Goal: Task Accomplishment & Management: Manage account settings

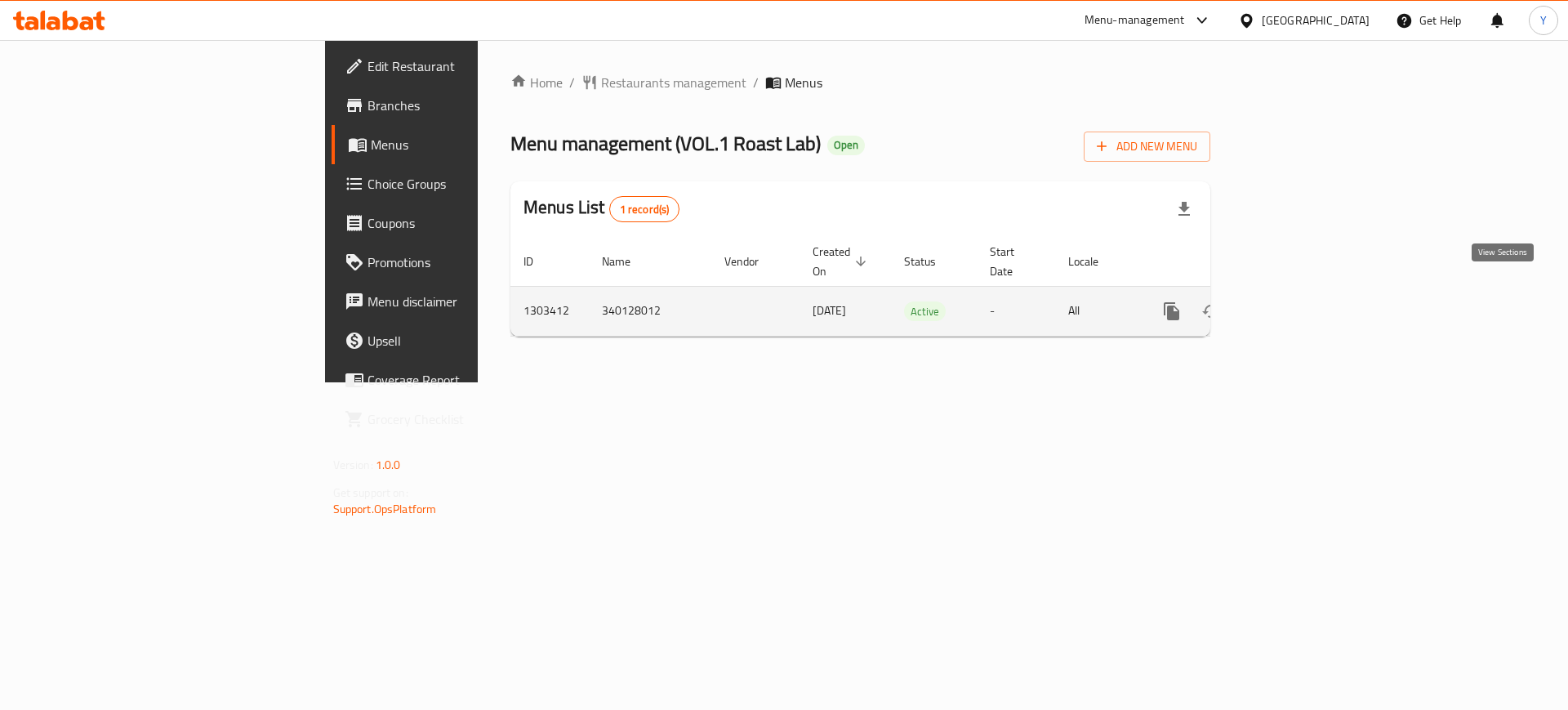
click at [1299, 301] on icon "enhanced table" at bounding box center [1289, 310] width 19 height 19
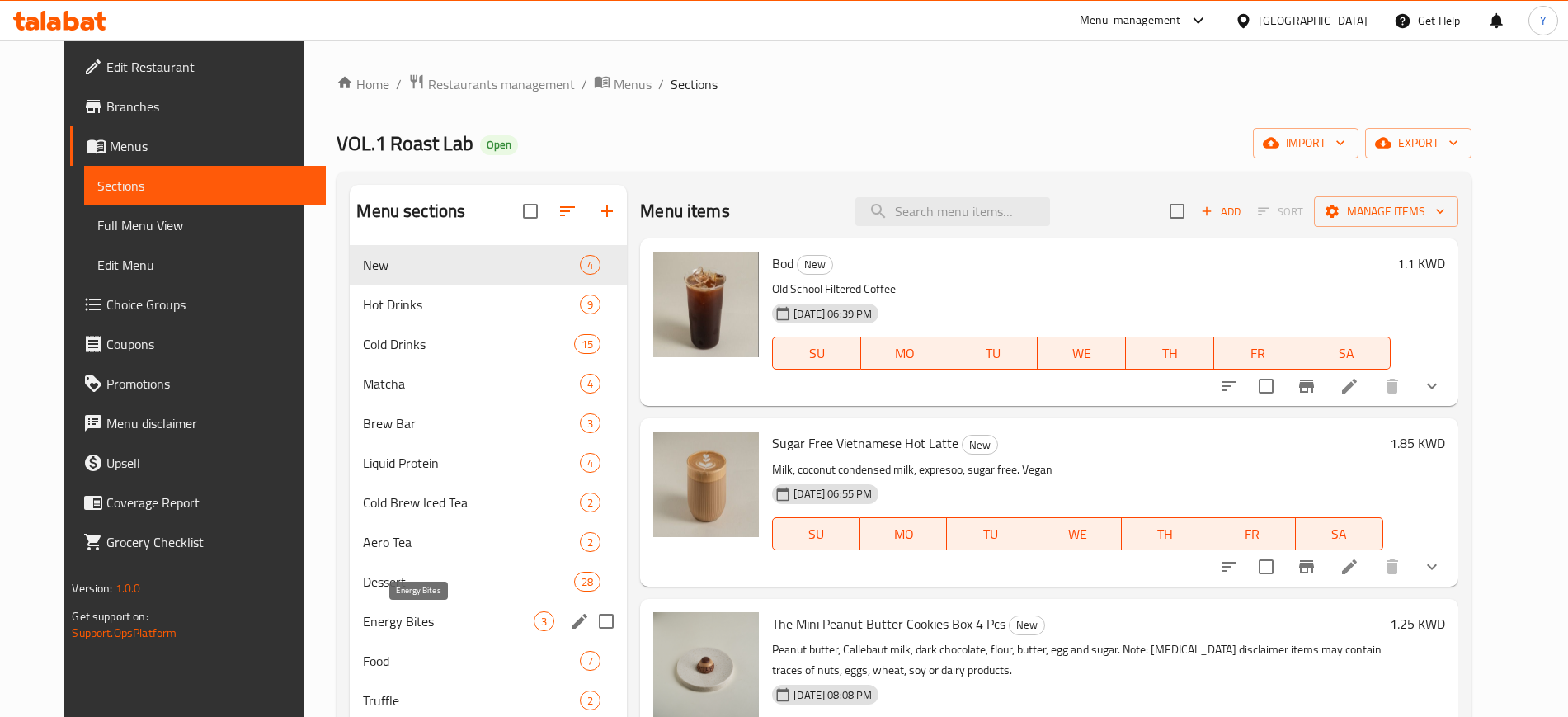
click at [435, 625] on span "Energy Bites" at bounding box center [448, 621] width 171 height 20
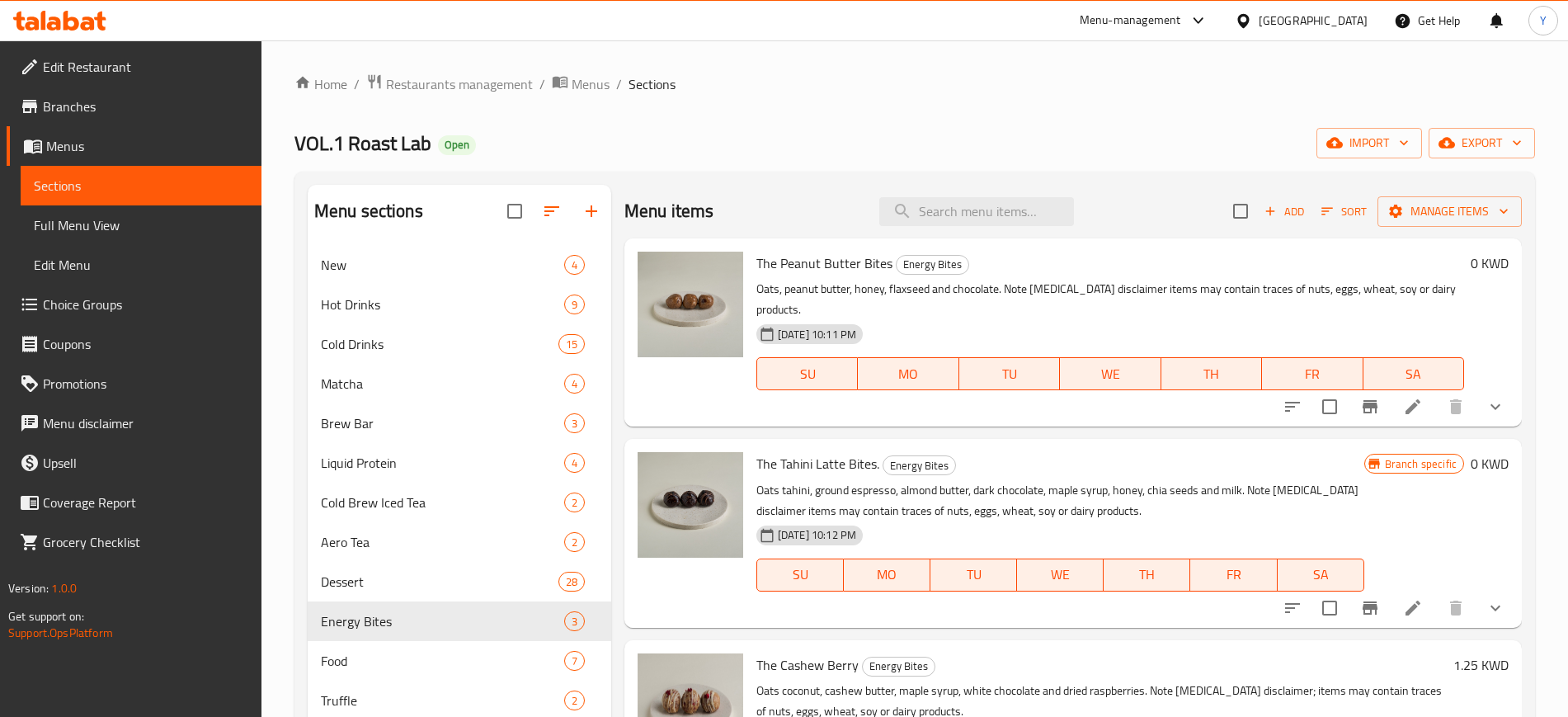
scroll to position [373, 0]
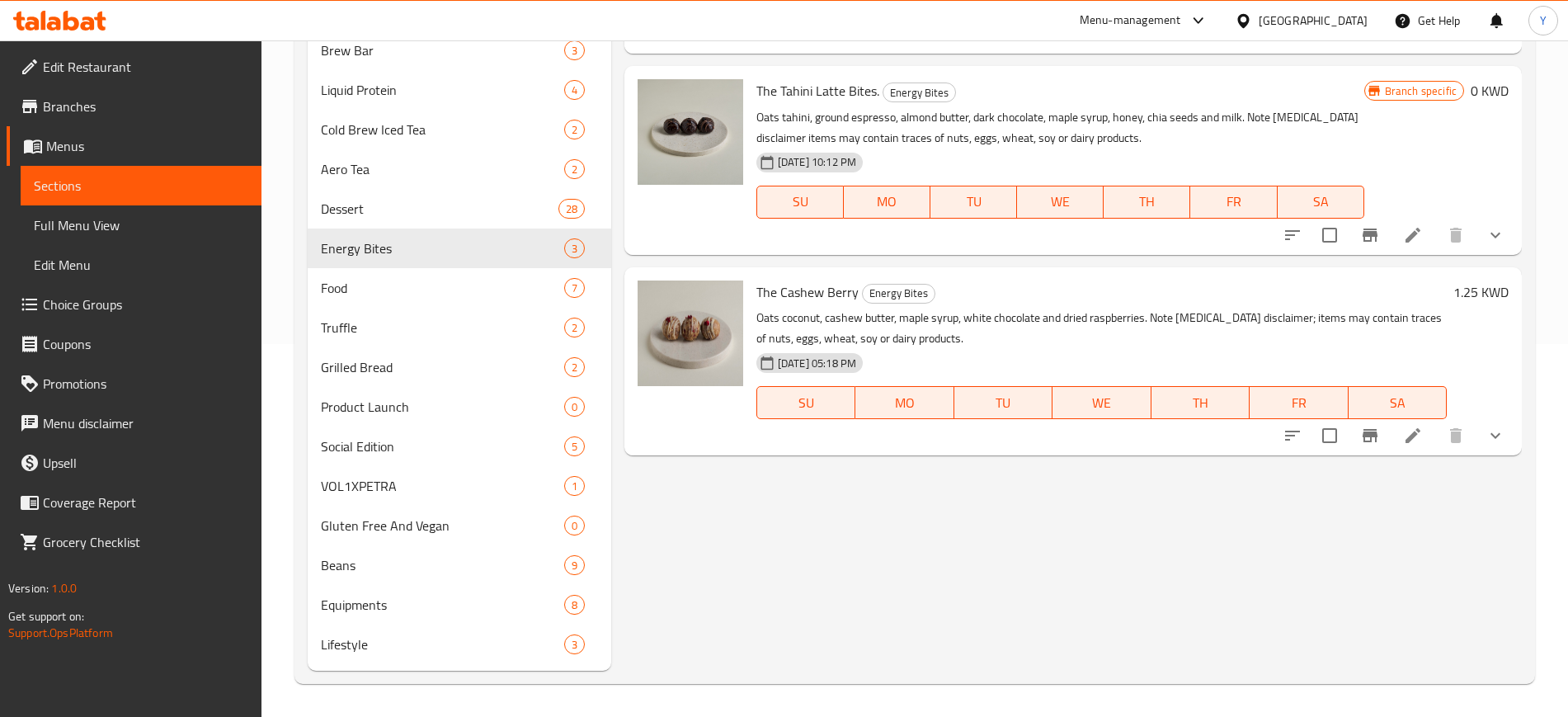
click at [1411, 240] on icon at bounding box center [1413, 234] width 14 height 14
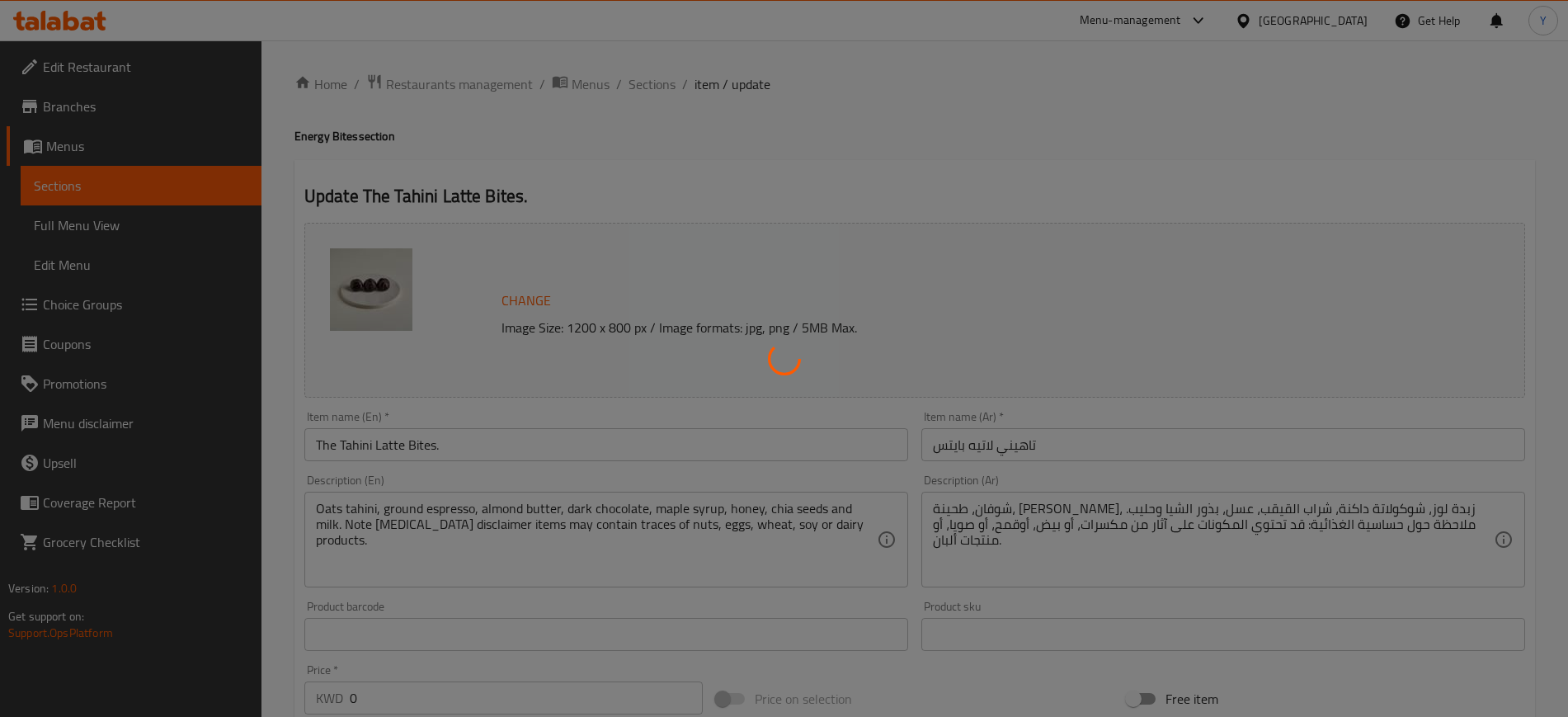
scroll to position [500, 0]
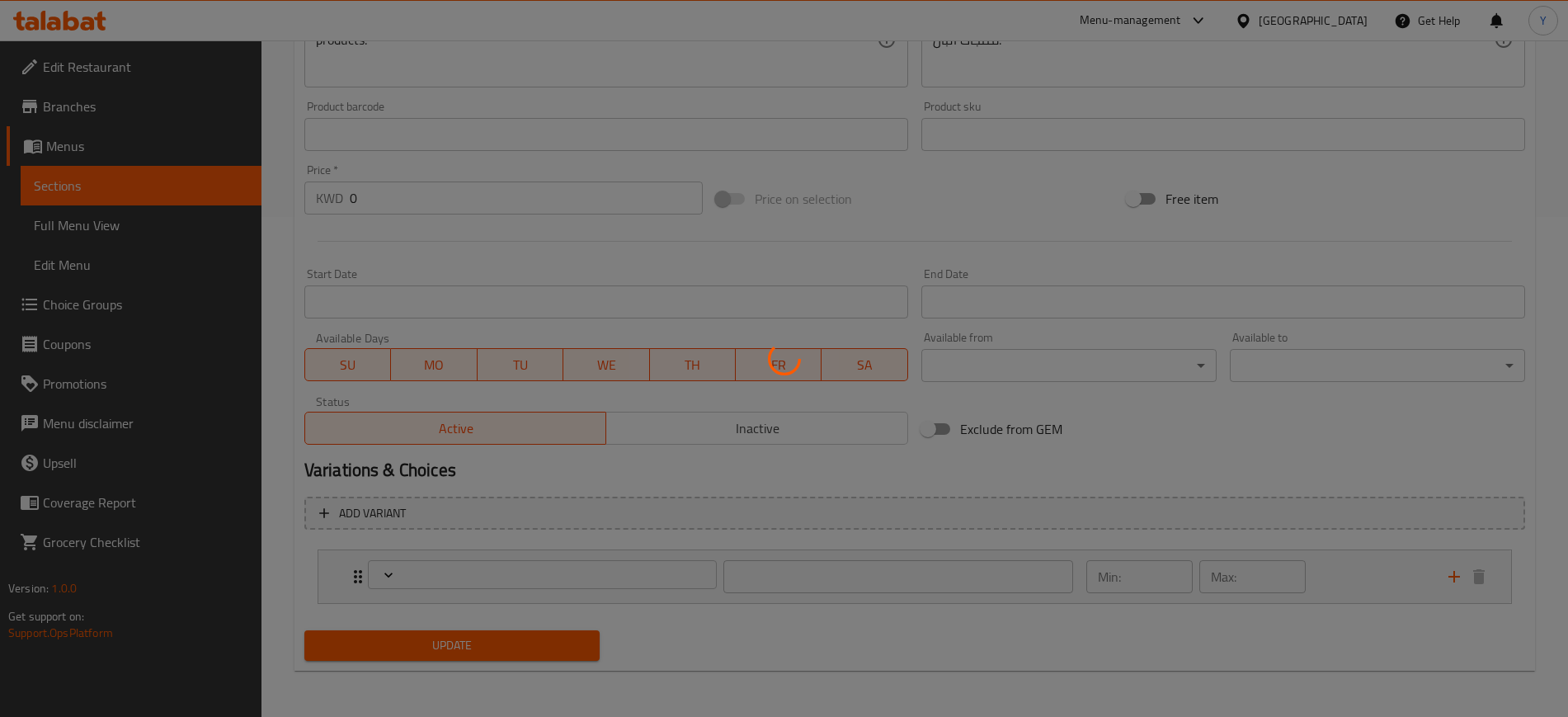
type input "إختيارك من:"
type input "1"
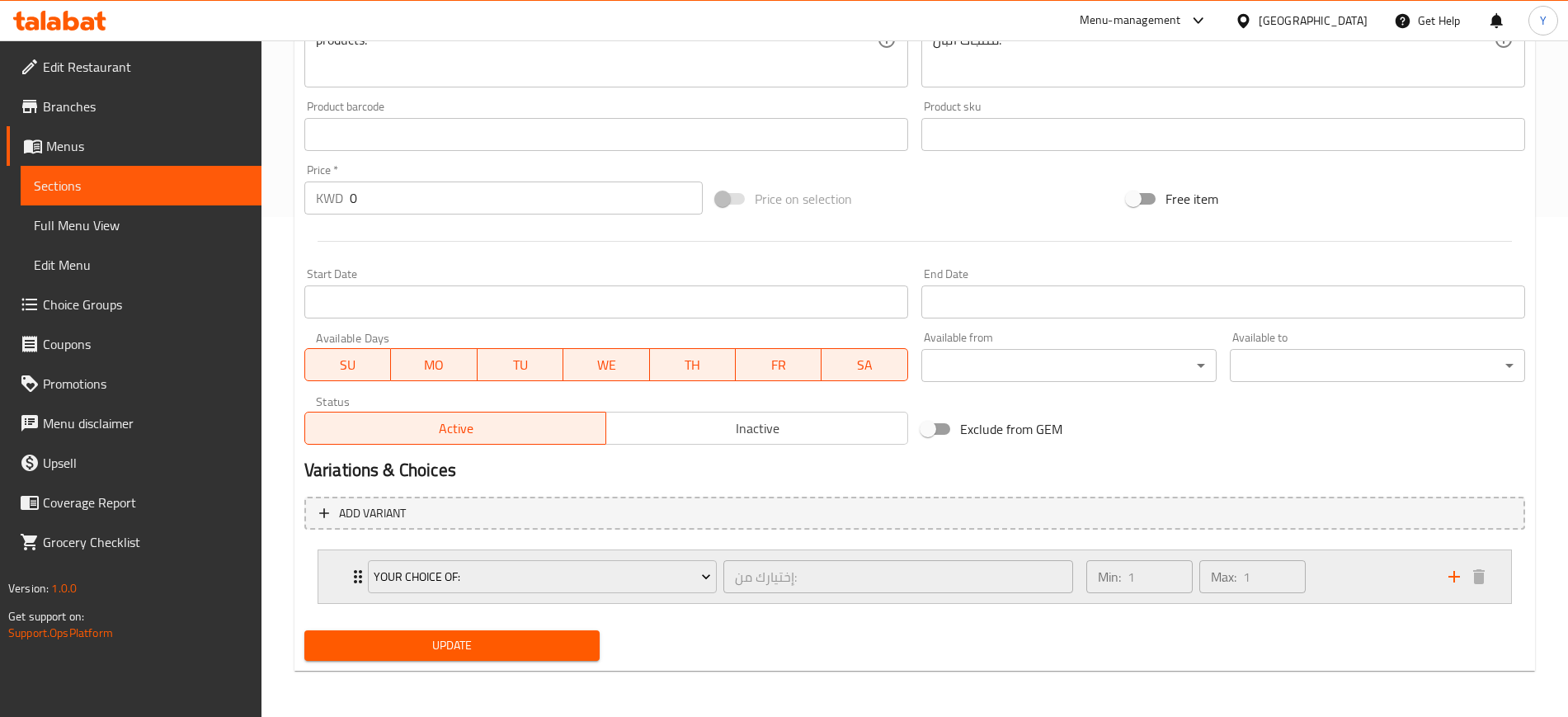
click at [358, 585] on div "Your Choice Of: إختيارك من: ​" at bounding box center [720, 577] width 725 height 53
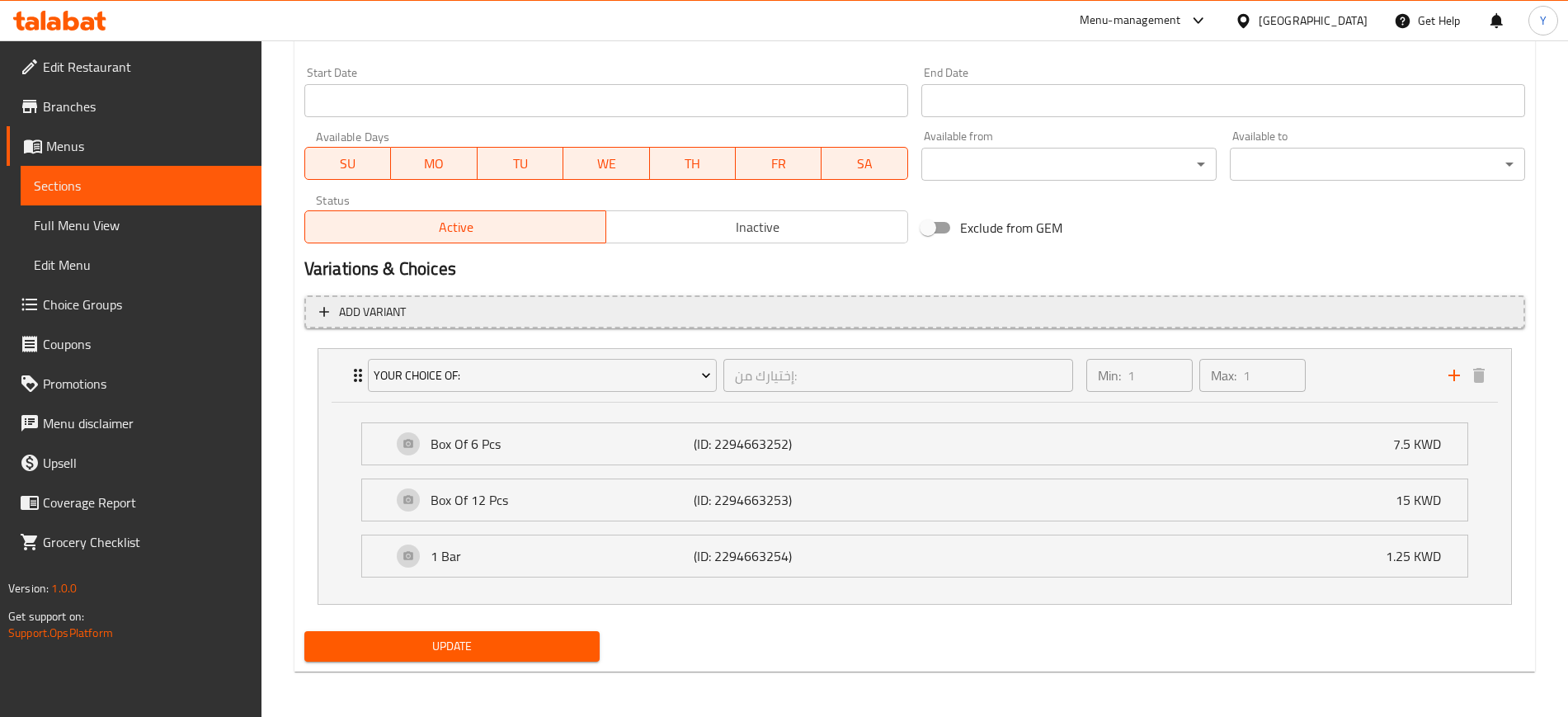
scroll to position [702, 0]
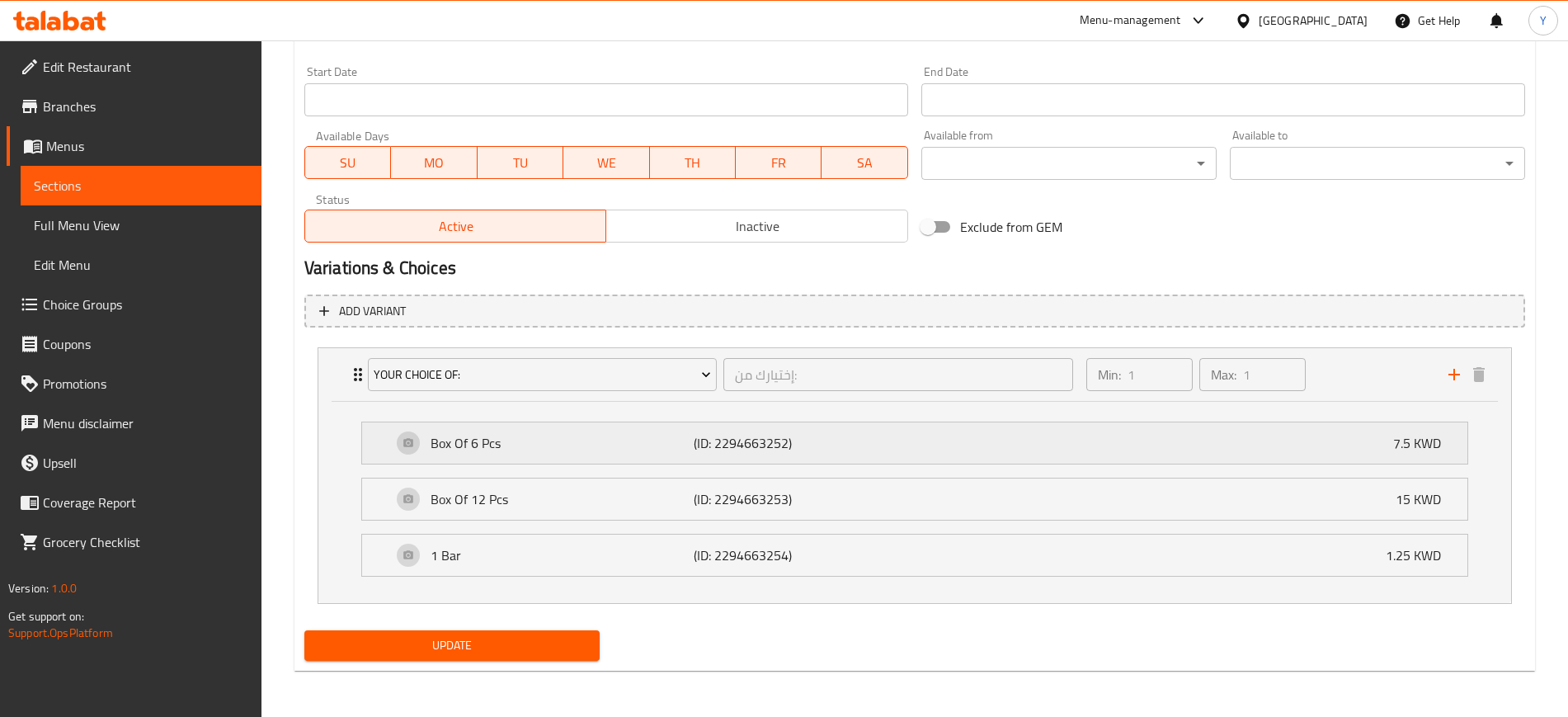
click at [451, 441] on p "Box Of 6 Pcs" at bounding box center [562, 443] width 263 height 20
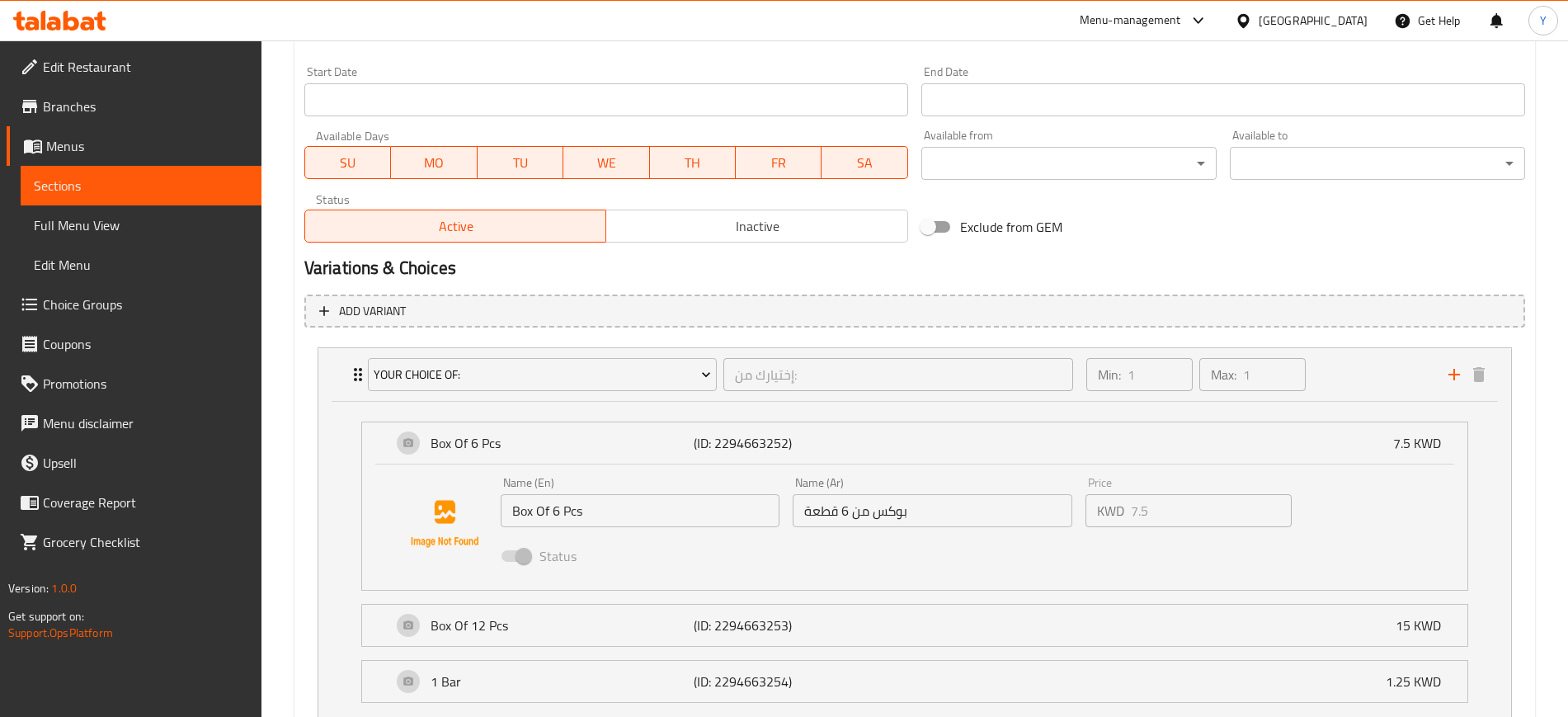
scroll to position [828, 0]
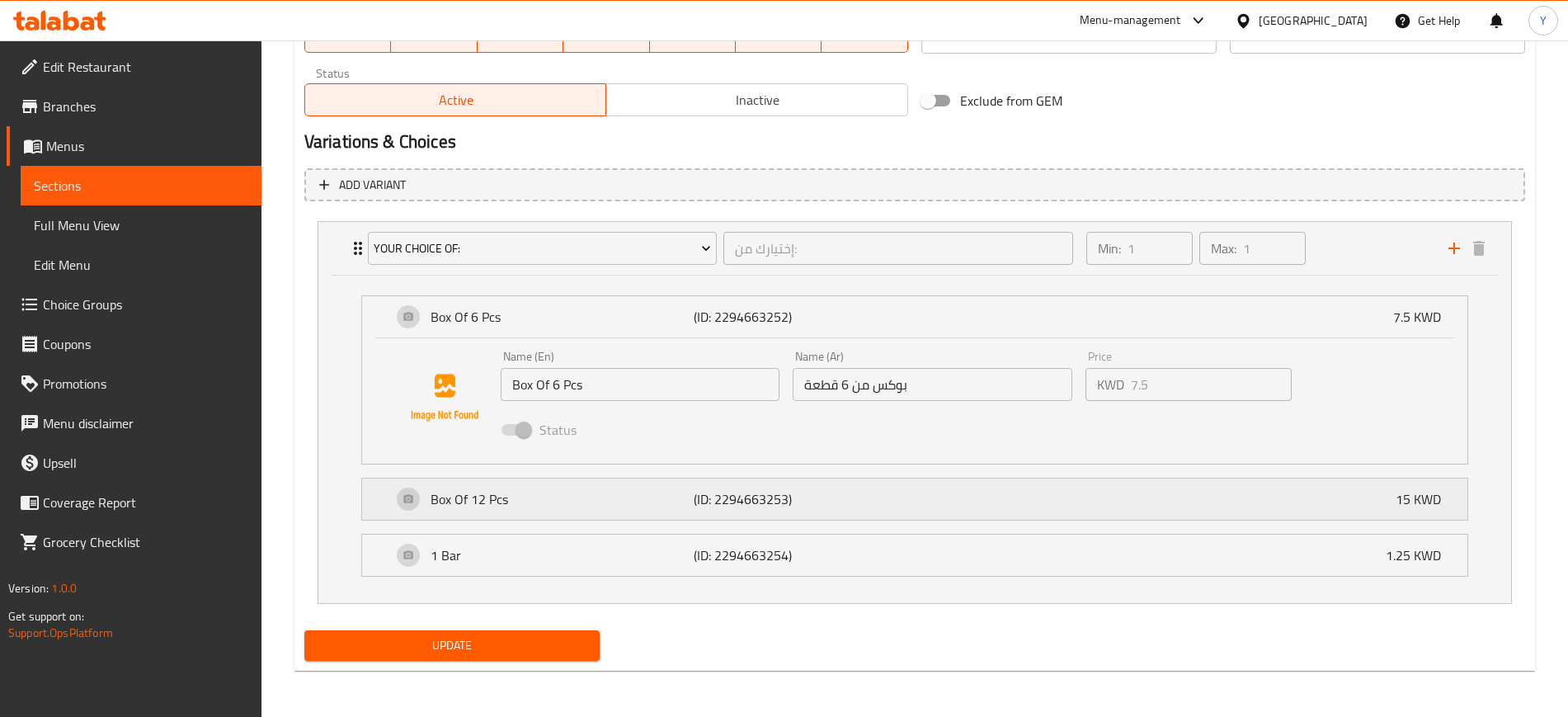
click at [572, 500] on p "Box Of 12 Pcs" at bounding box center [562, 499] width 263 height 20
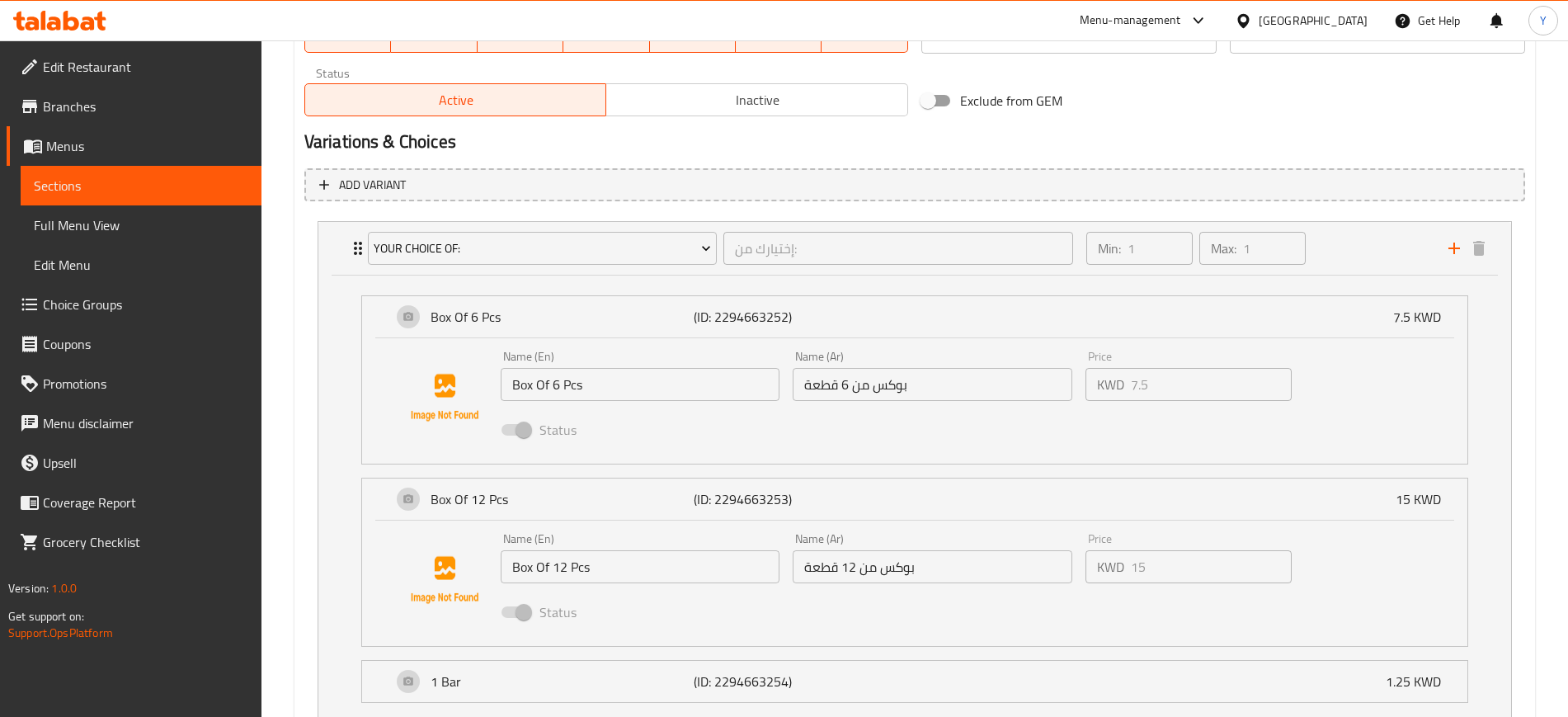
scroll to position [929, 0]
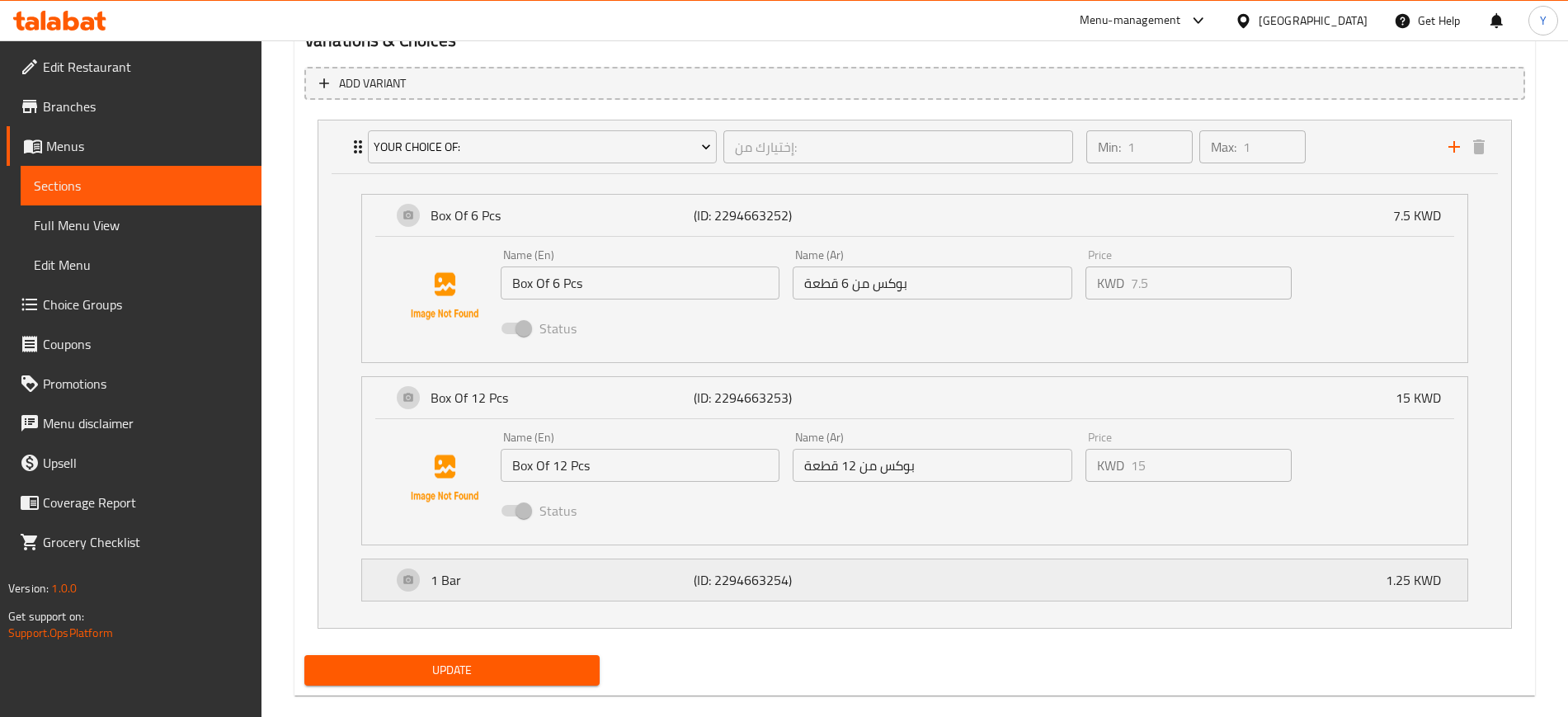
click at [484, 581] on p "1 Bar" at bounding box center [562, 579] width 263 height 20
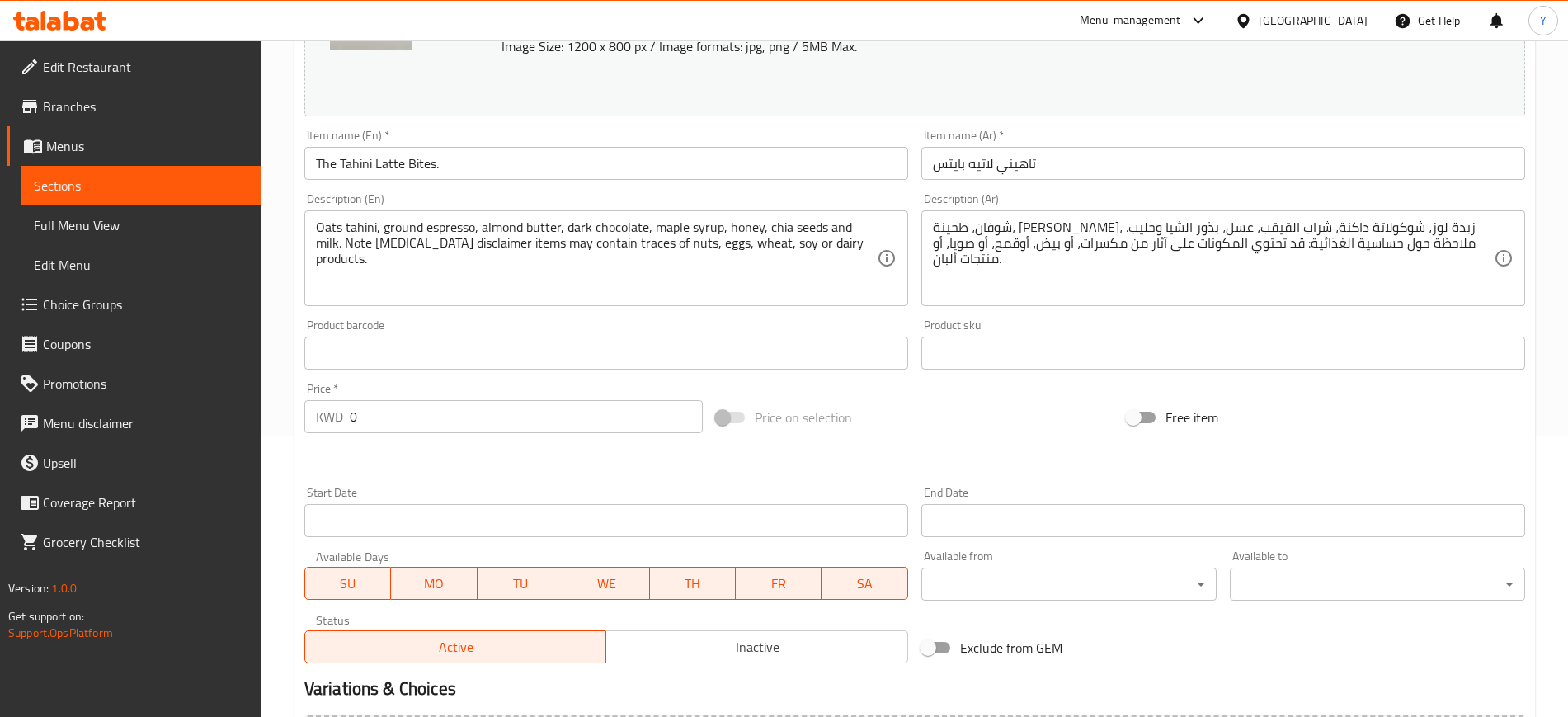
scroll to position [0, 0]
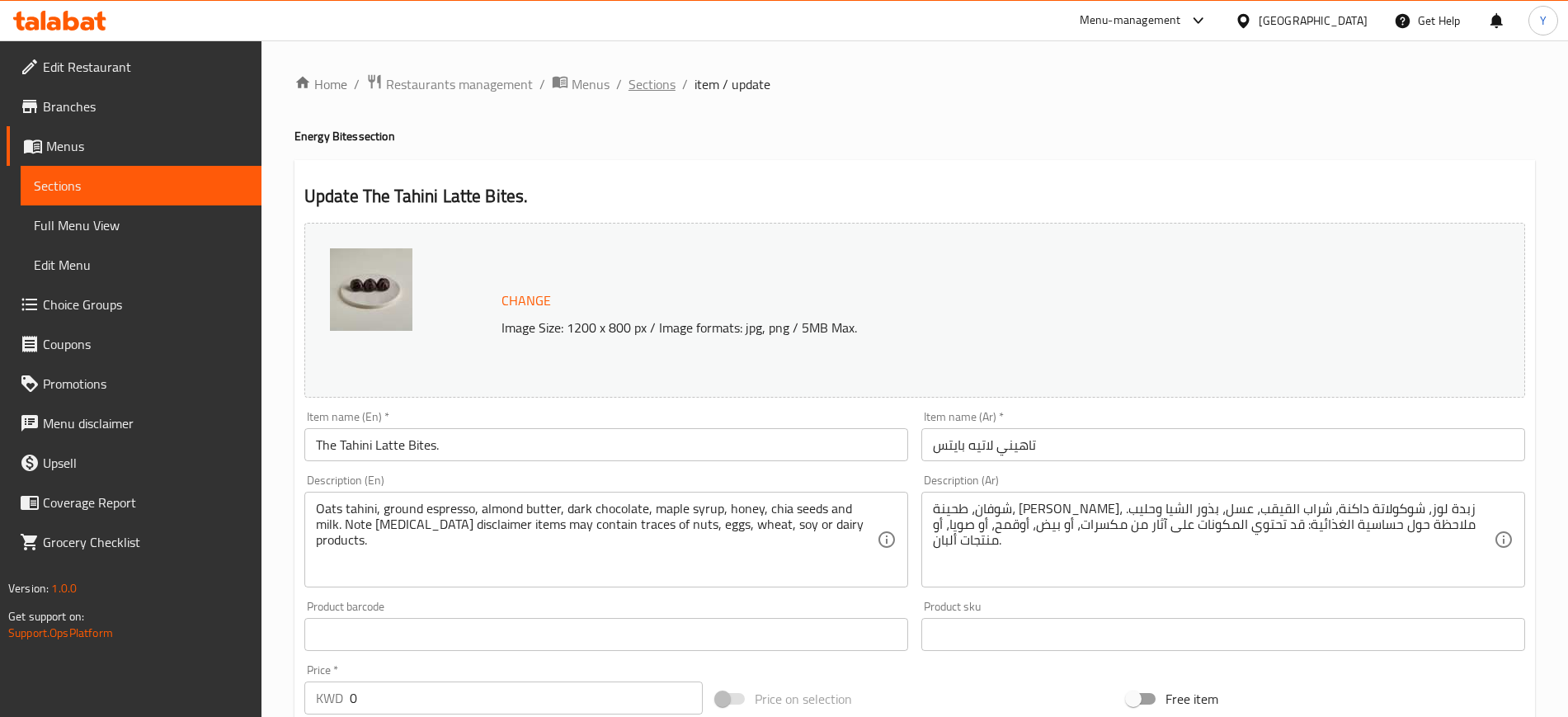
click at [646, 79] on span "Sections" at bounding box center [651, 83] width 47 height 20
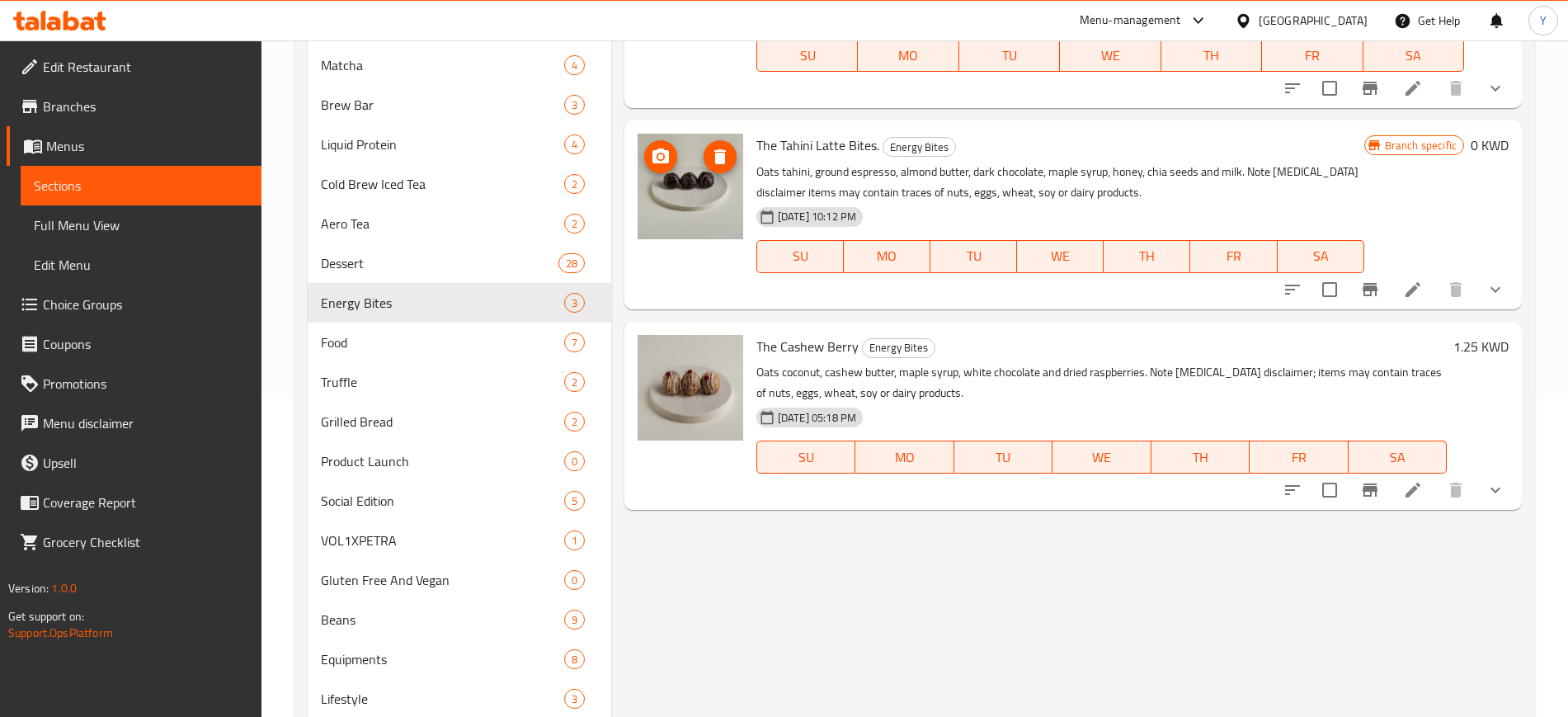
scroll to position [320, 0]
click at [1405, 494] on icon at bounding box center [1413, 488] width 20 height 20
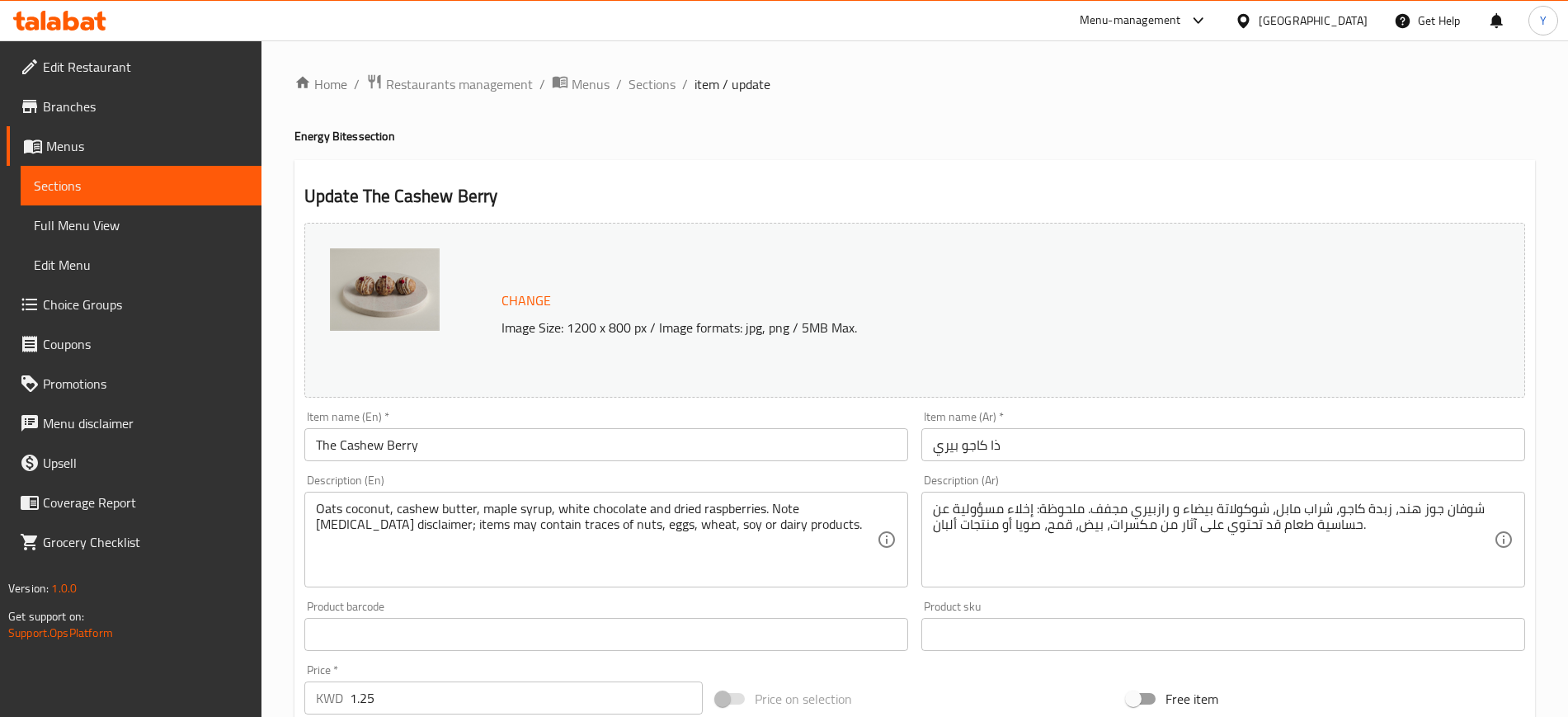
scroll to position [500, 0]
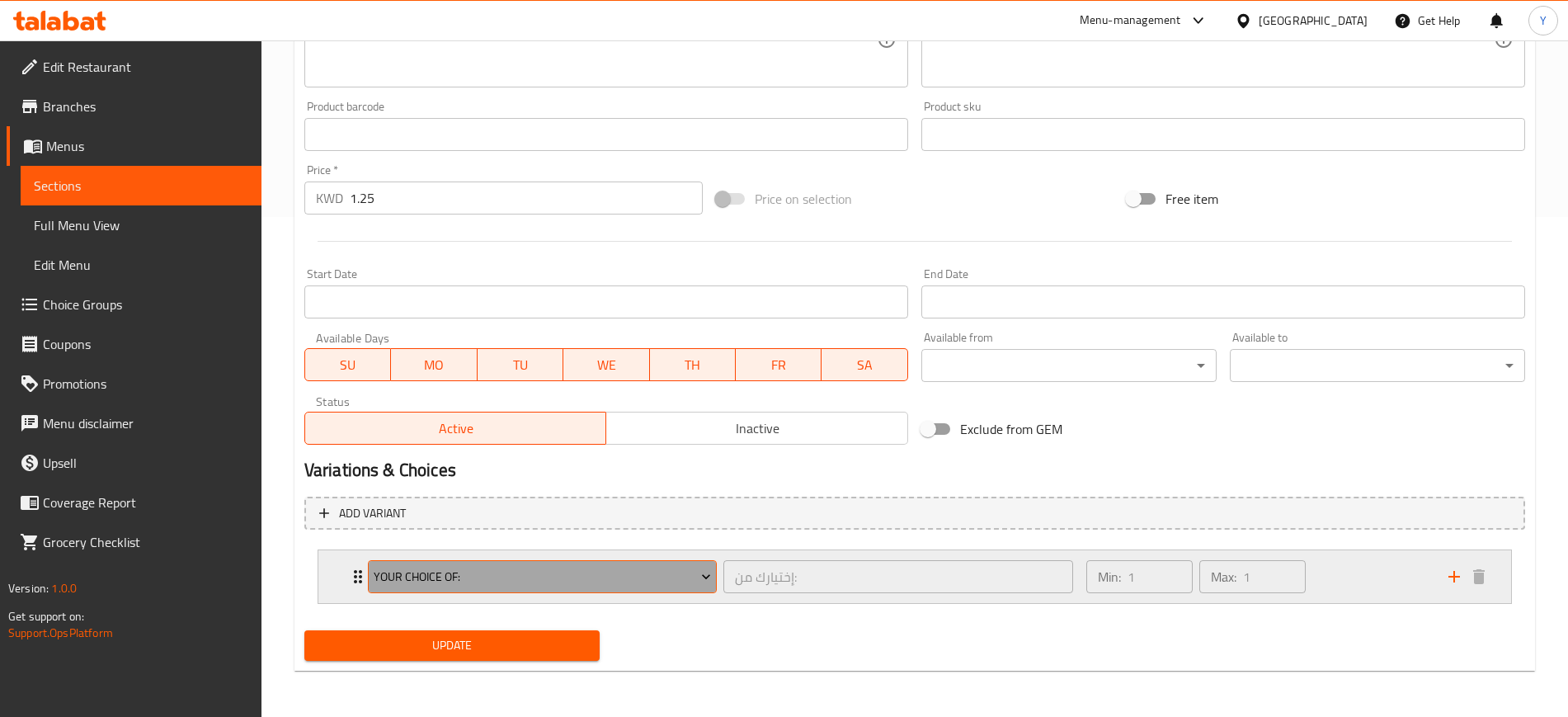
click at [471, 582] on span "Your Choice Of:" at bounding box center [542, 577] width 337 height 20
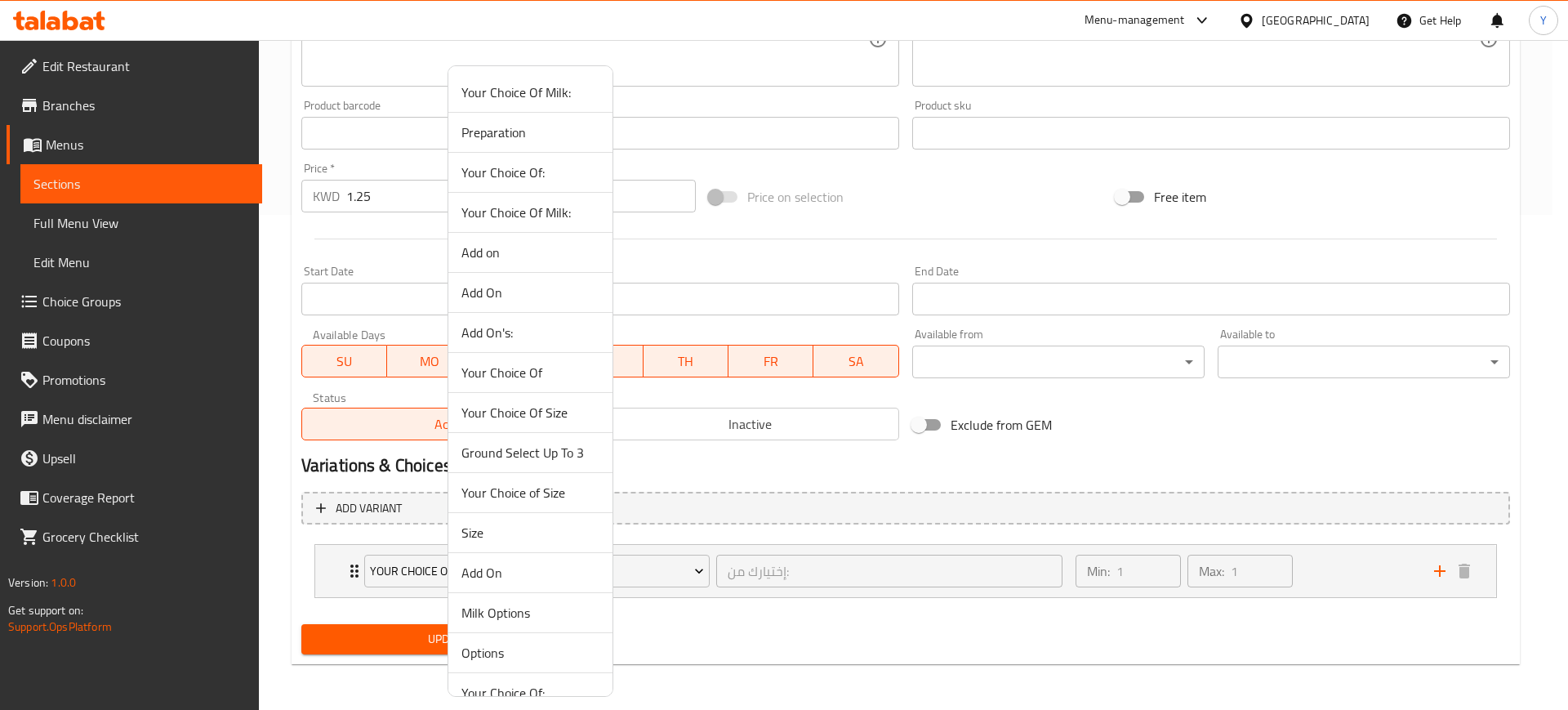
click at [347, 571] on div at bounding box center [784, 355] width 1568 height 710
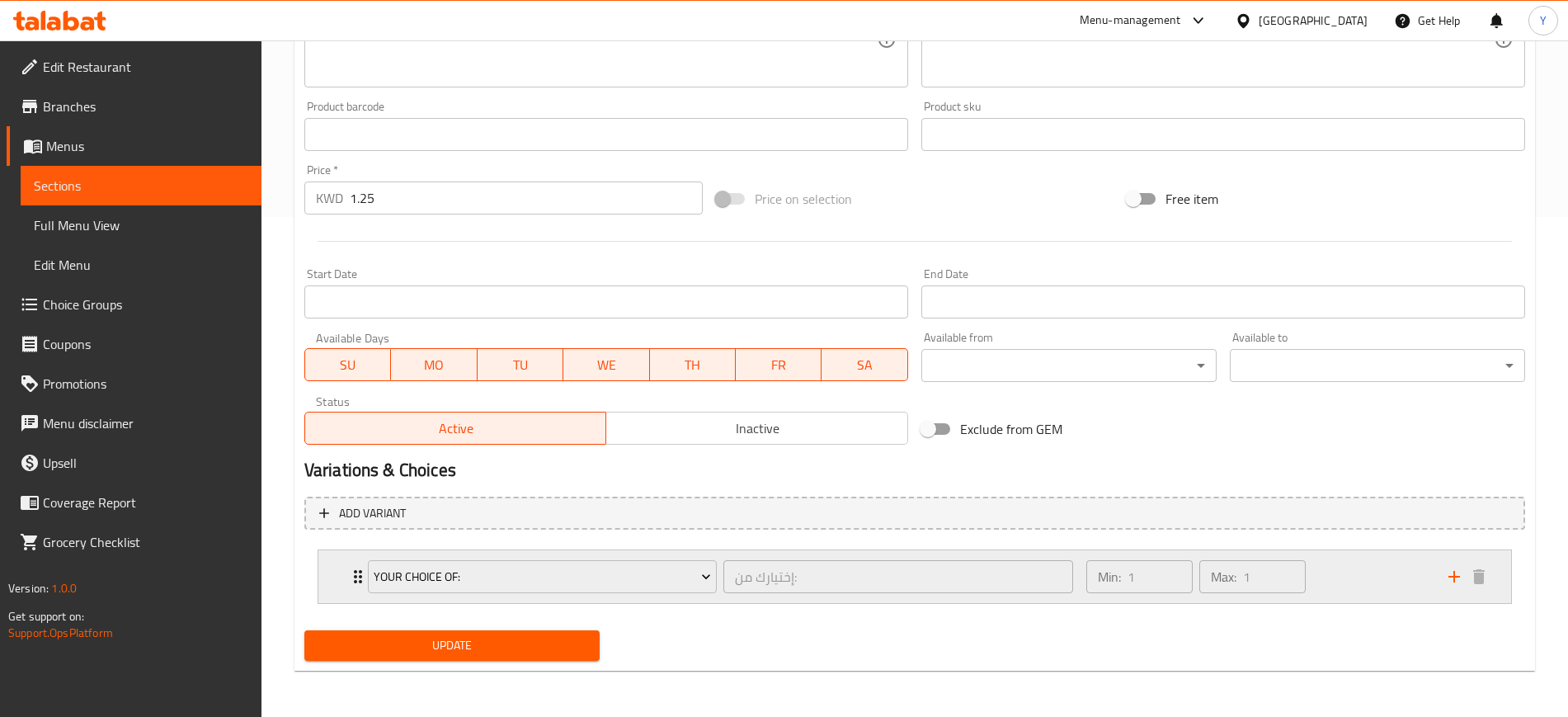
drag, startPoint x: 350, startPoint y: 577, endPoint x: 326, endPoint y: 577, distance: 24.0
click at [326, 577] on div "Your Choice Of: إختيارك من: ​ Min: 1 ​ Max: 1 ​" at bounding box center [915, 577] width 1193 height 53
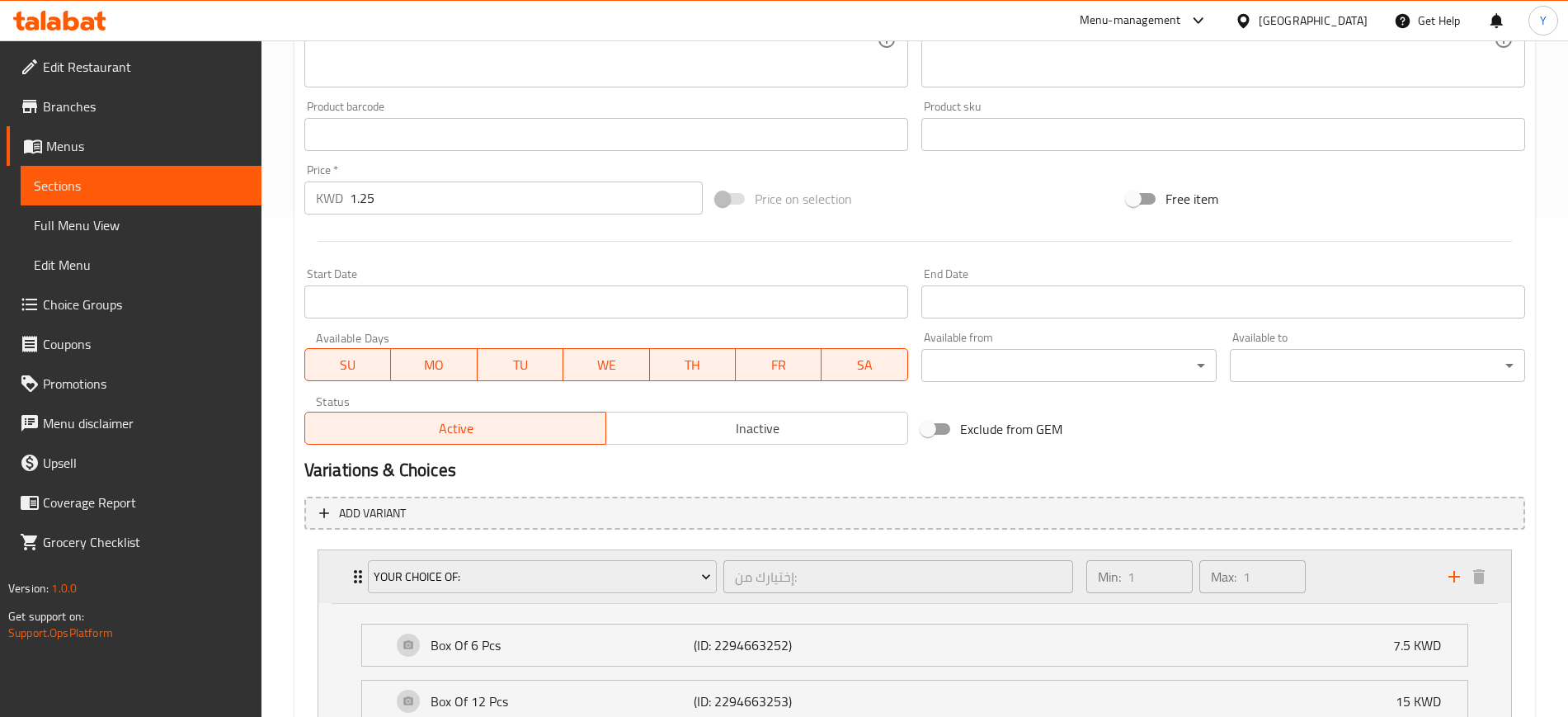
scroll to position [702, 0]
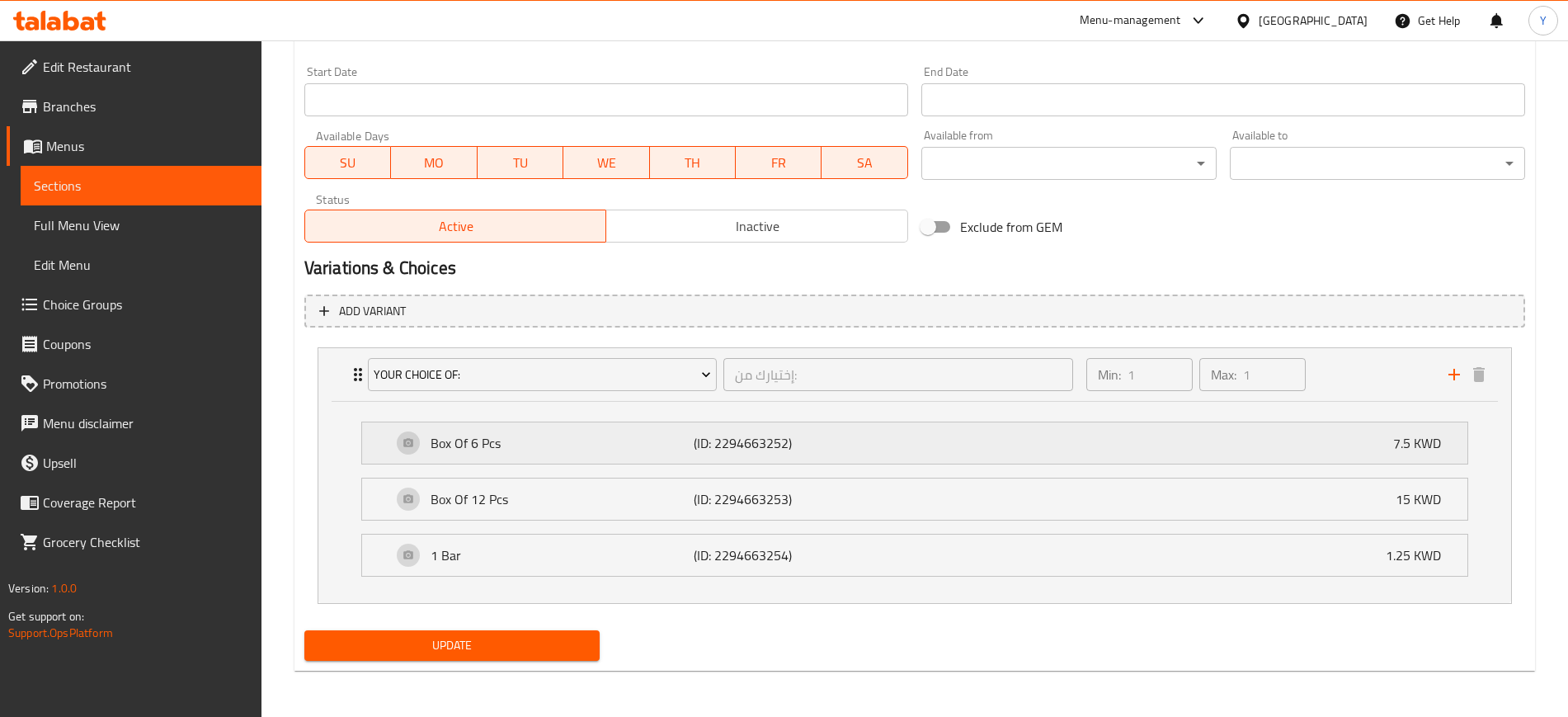
click at [467, 448] on p "Box Of 6 Pcs" at bounding box center [562, 443] width 263 height 20
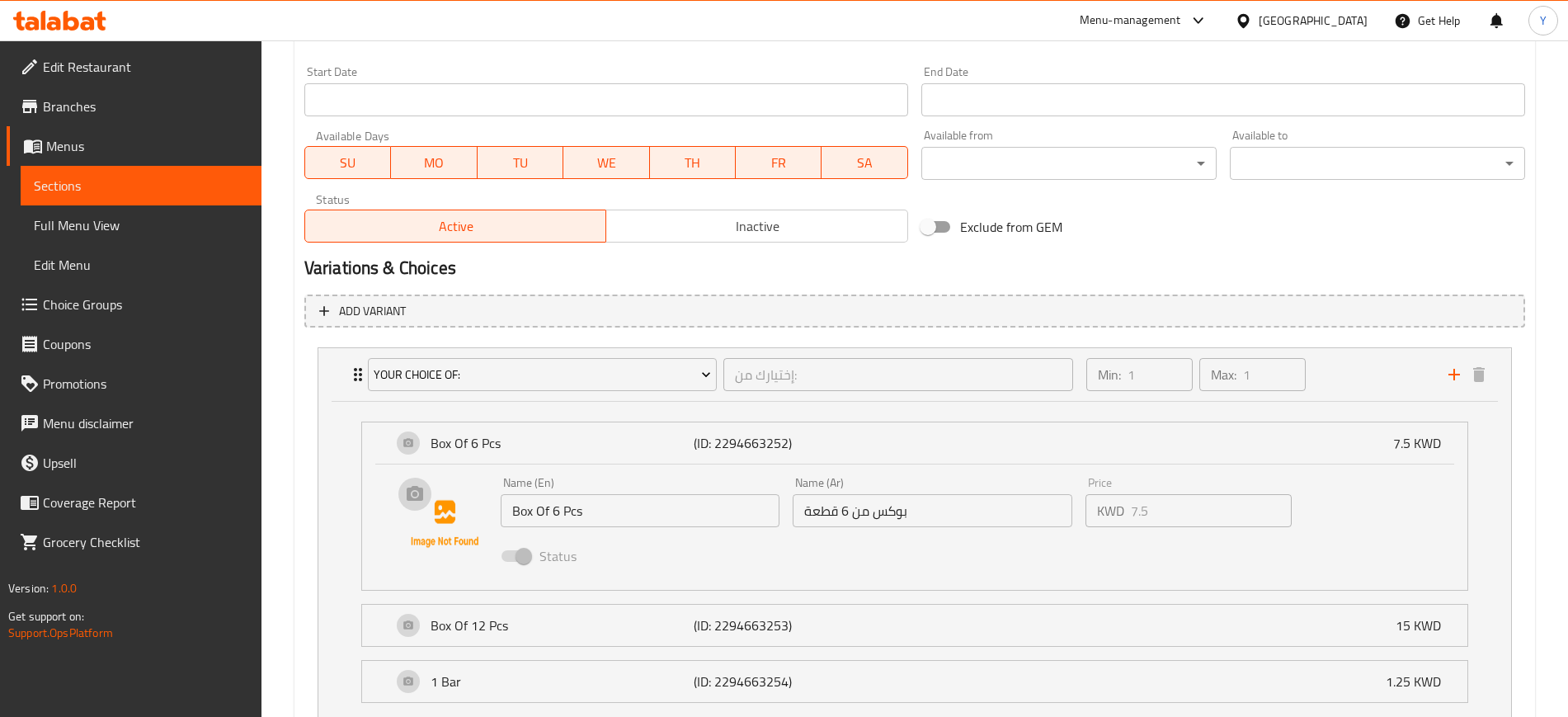
scroll to position [828, 0]
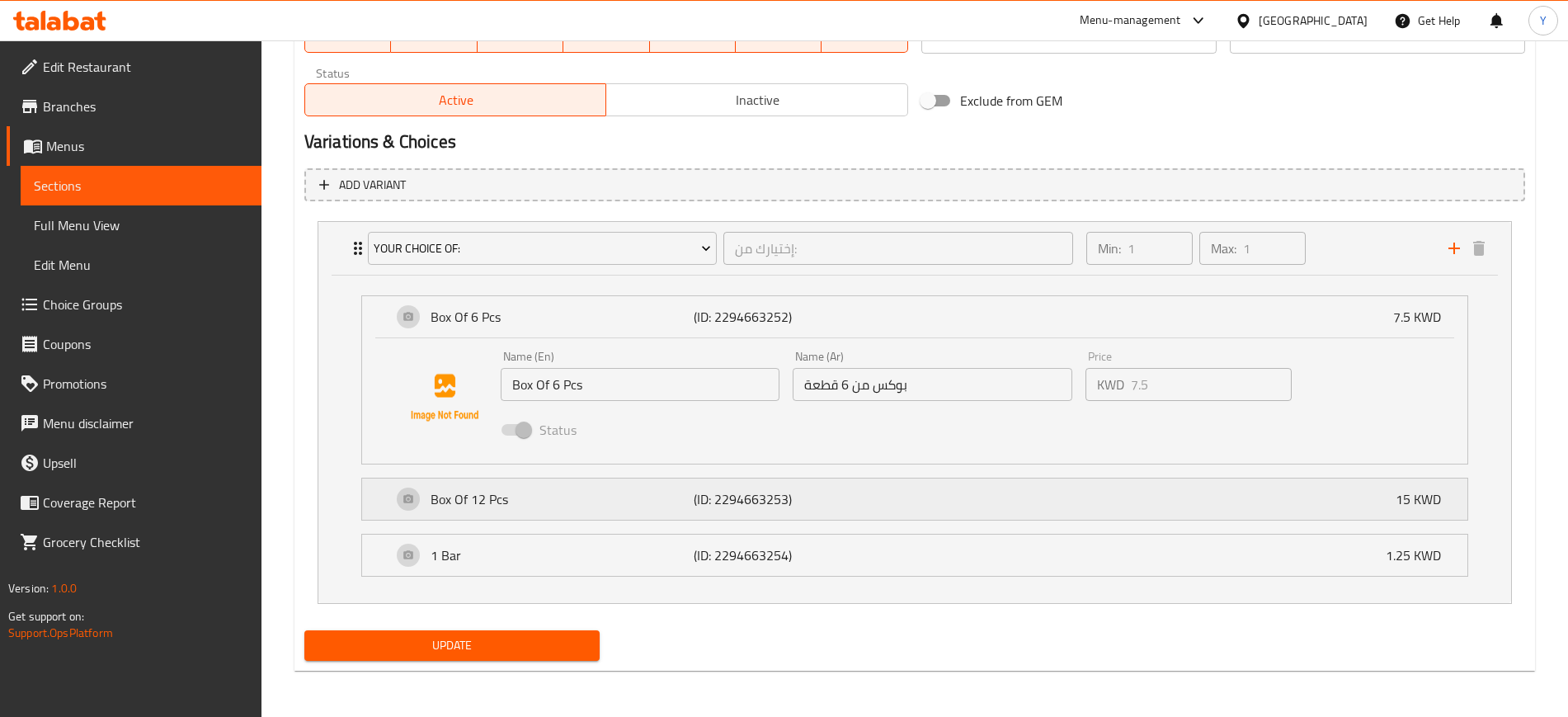
click at [451, 498] on p "Box Of 12 Pcs" at bounding box center [562, 499] width 263 height 20
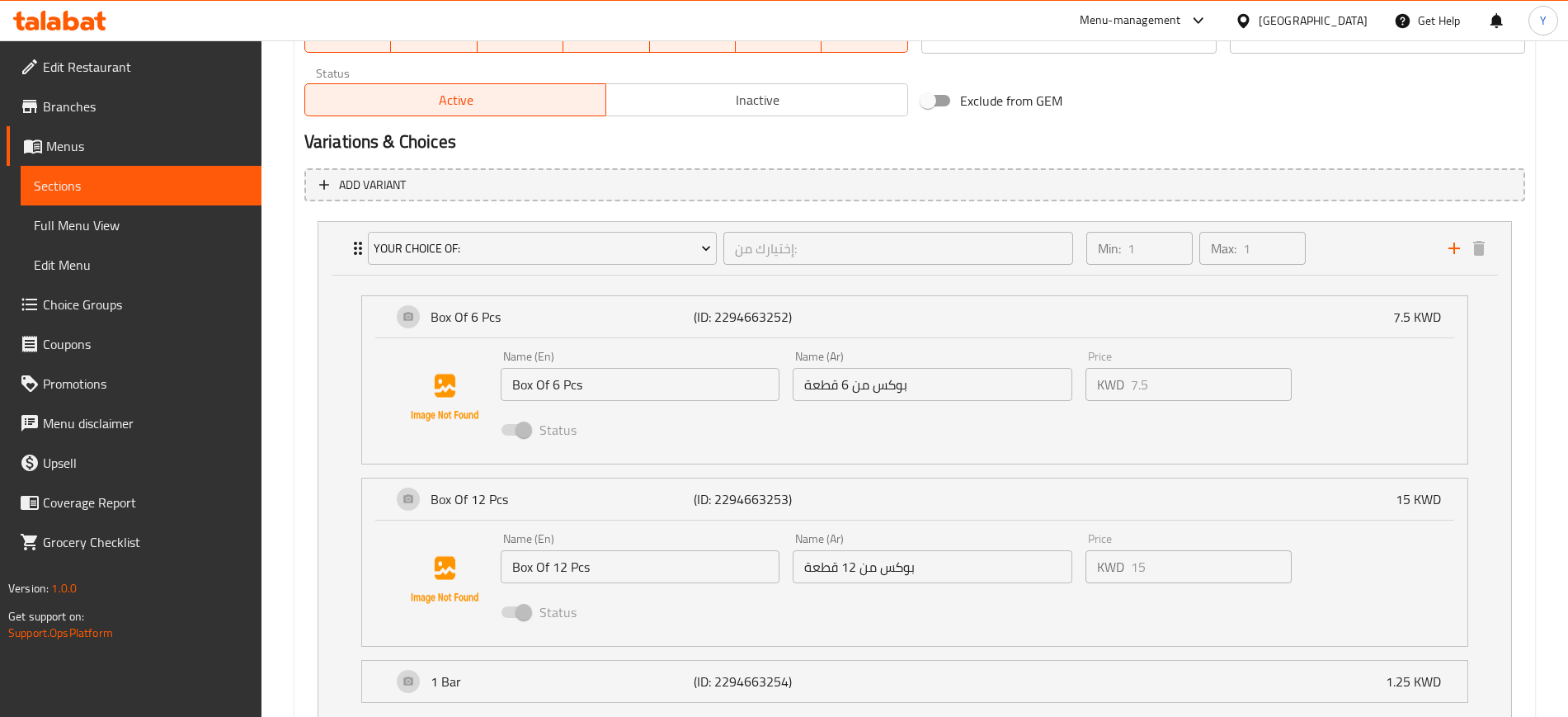
scroll to position [884, 0]
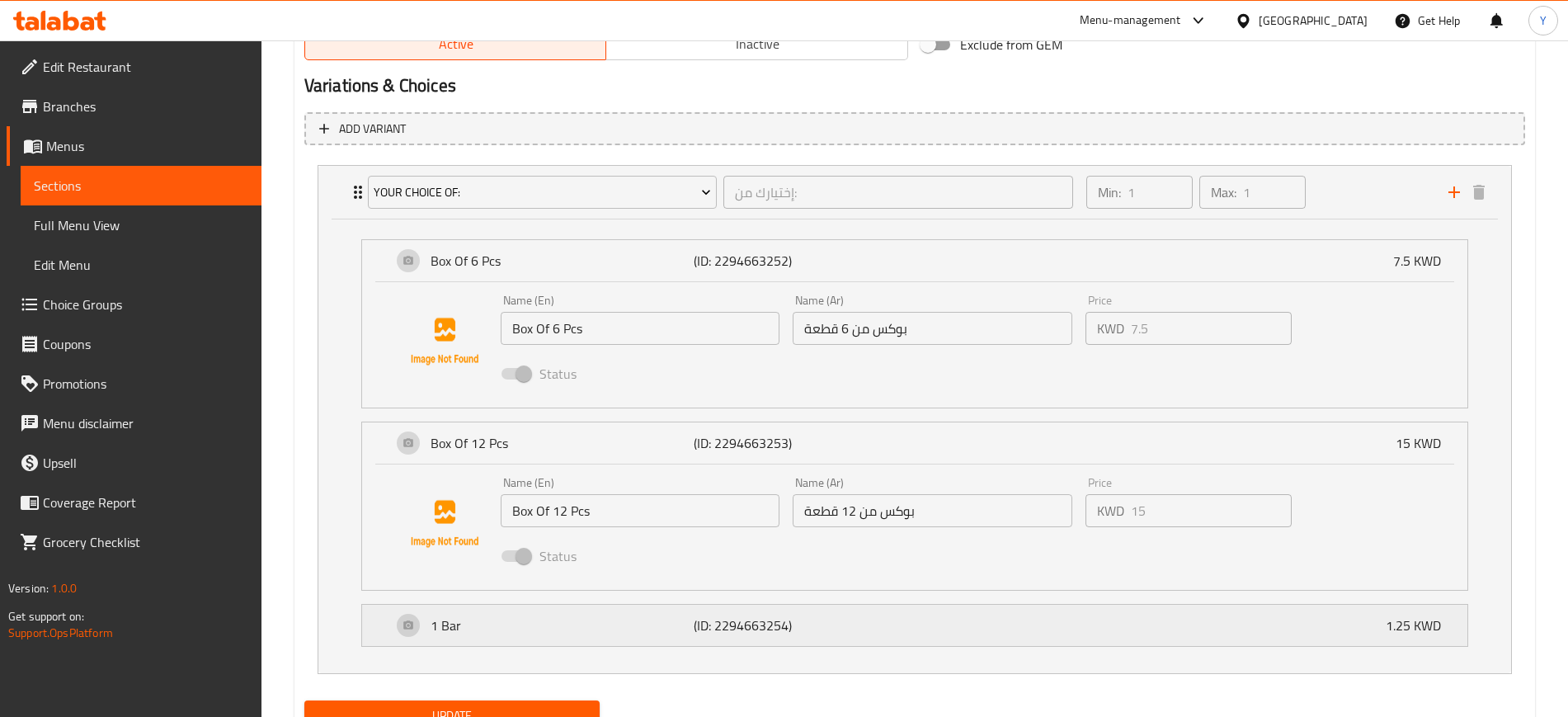
drag, startPoint x: 464, startPoint y: 644, endPoint x: 437, endPoint y: 622, distance: 34.8
click at [437, 622] on p "1 Bar" at bounding box center [562, 624] width 263 height 20
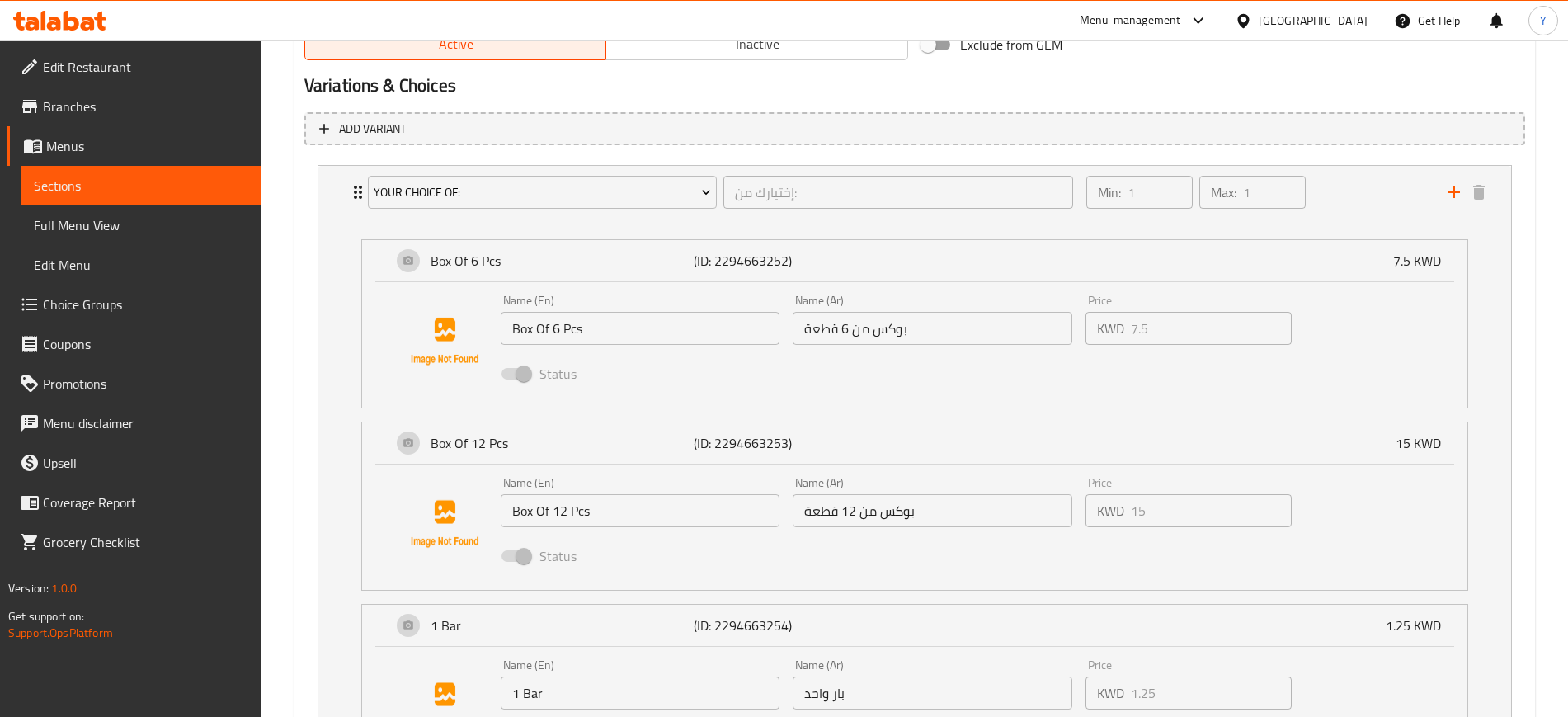
drag, startPoint x: 451, startPoint y: 631, endPoint x: 398, endPoint y: 509, distance: 133.0
click at [402, 515] on div "Your Choice Of: إختيارك من: ​ Min: 1 ​ Max: 1 ​ Box Of 6 Pcs (ID: 2294663252) 7…" at bounding box center [914, 482] width 1221 height 648
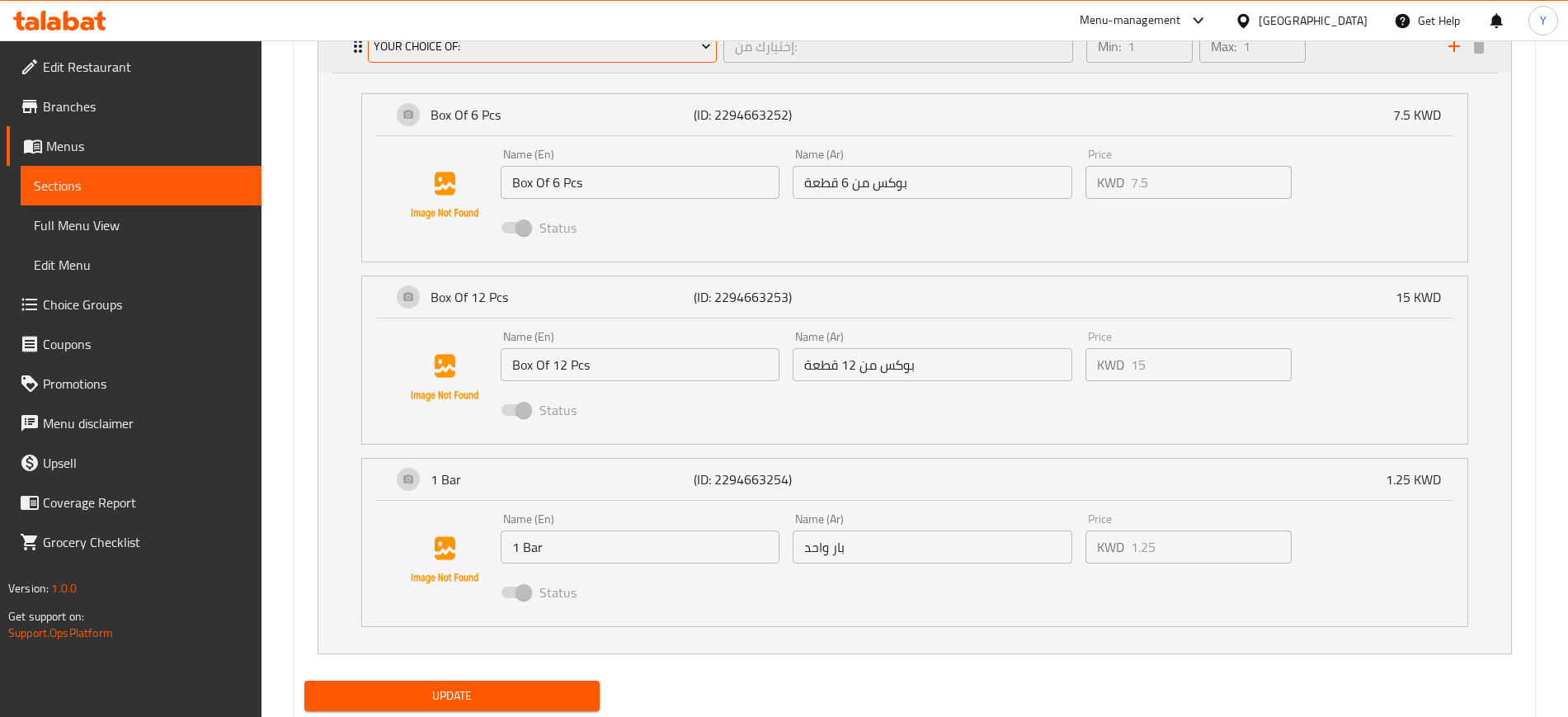
scroll to position [1081, 0]
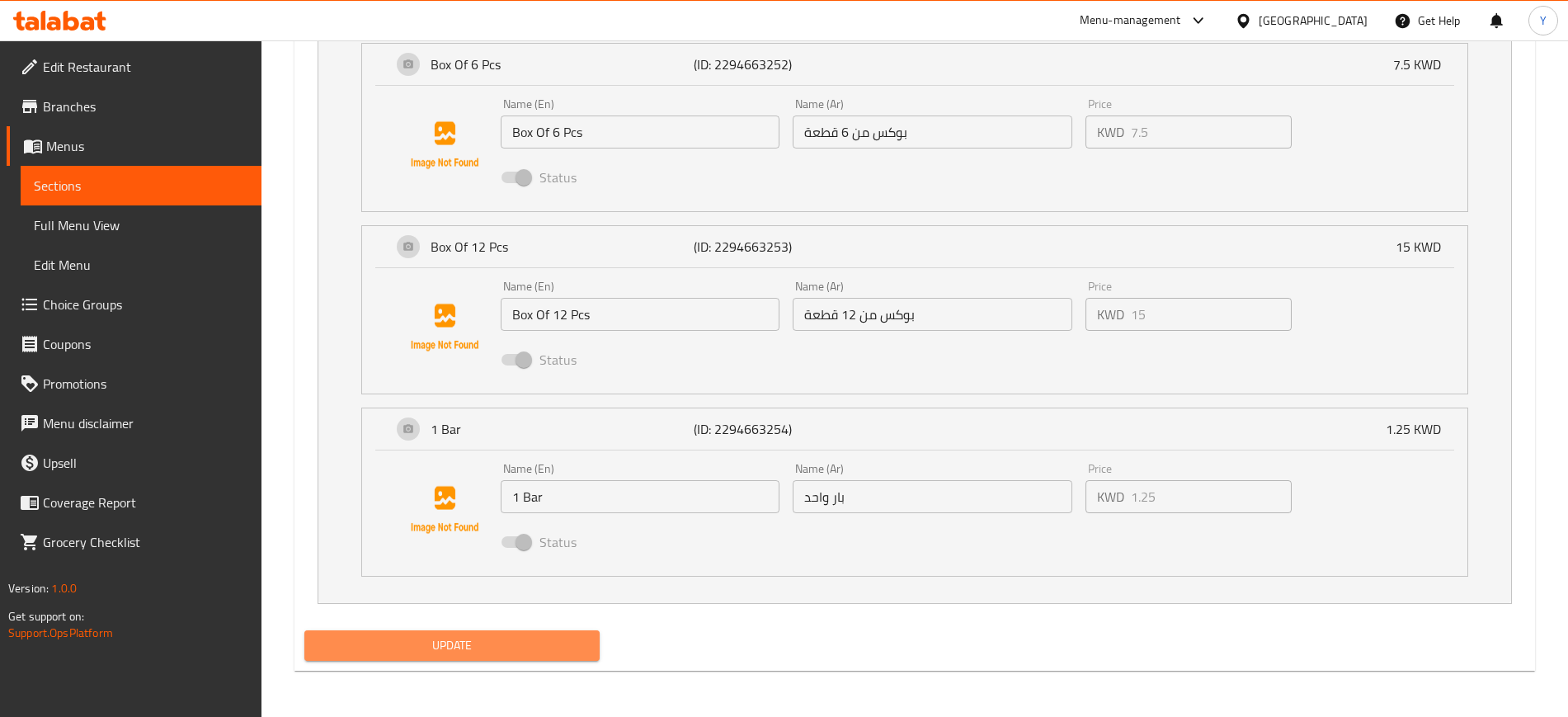
click at [482, 654] on span "Update" at bounding box center [452, 646] width 269 height 20
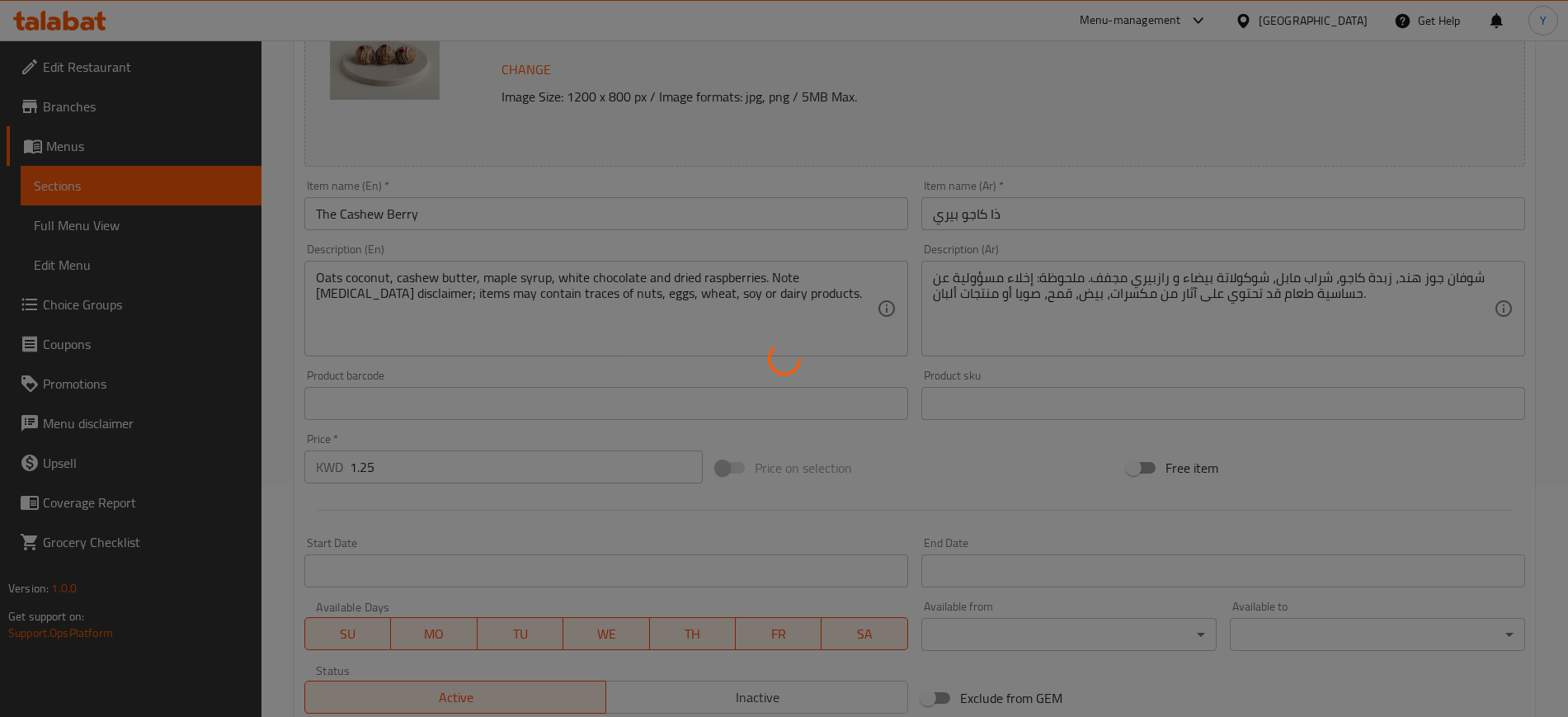
scroll to position [0, 0]
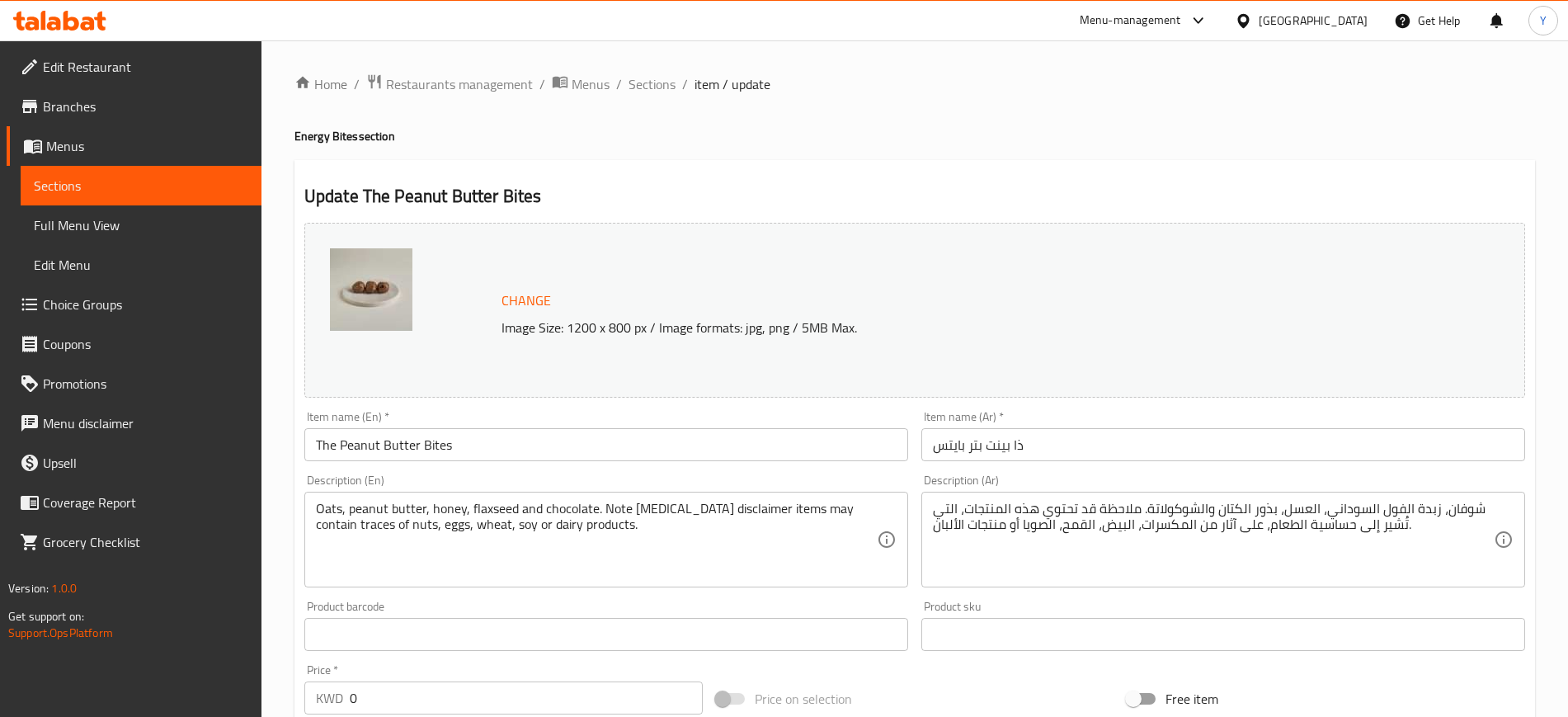
click at [1061, 161] on div "Update The Peanut Butter Bites Change Image Size: 1200 x 800 px / Image formats…" at bounding box center [915, 727] width 1241 height 1136
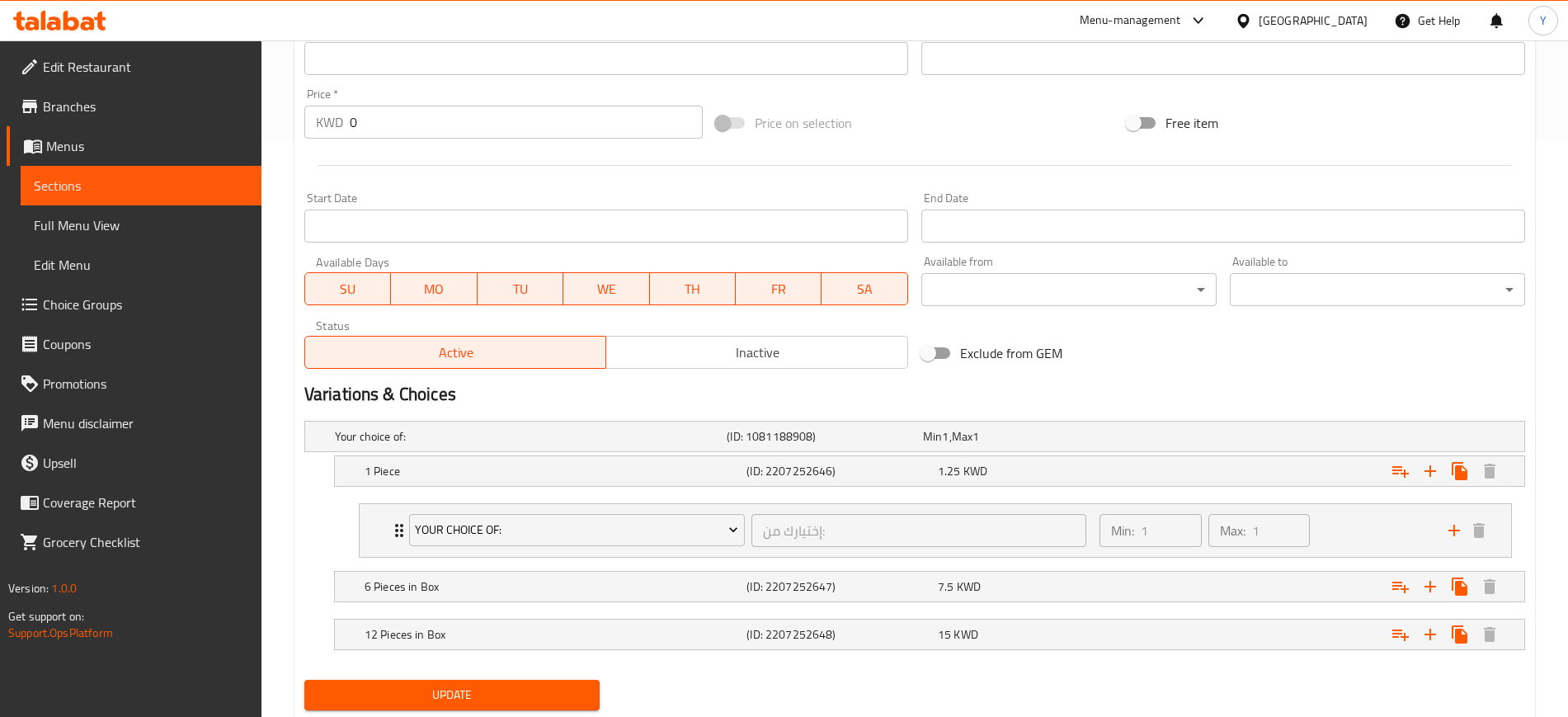
scroll to position [625, 0]
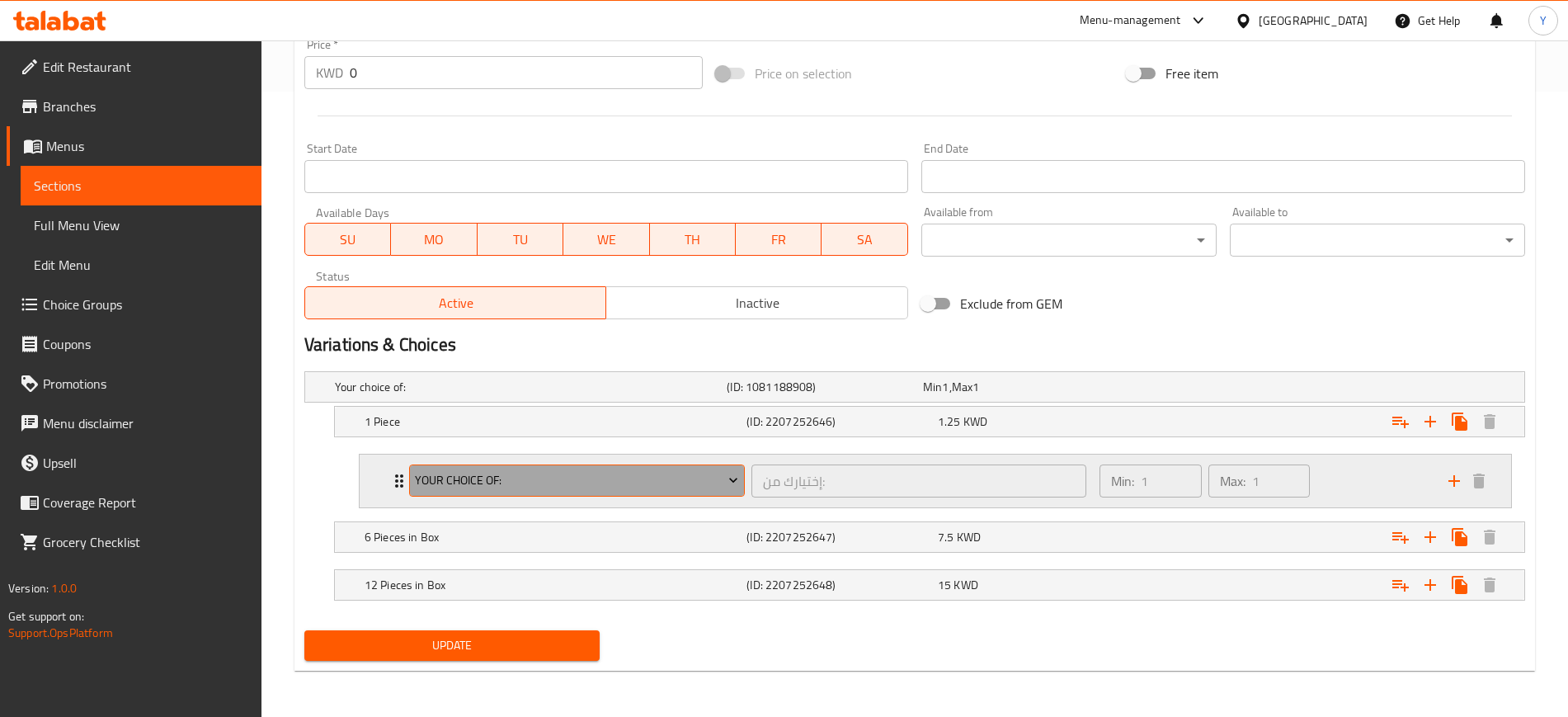
click at [660, 477] on span "Your Choice Of:" at bounding box center [576, 481] width 324 height 20
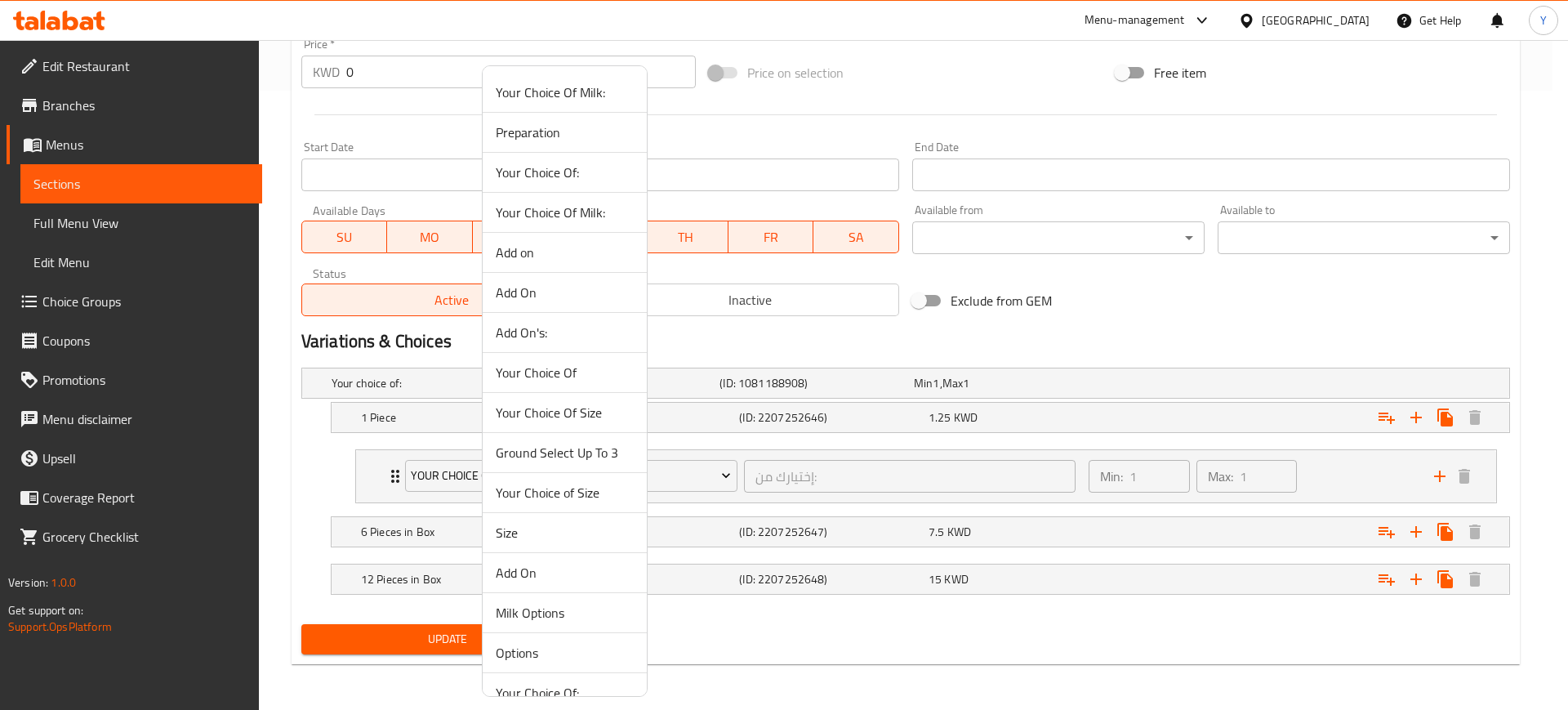
click at [575, 453] on span "Ground Select Up To 3" at bounding box center [564, 452] width 138 height 19
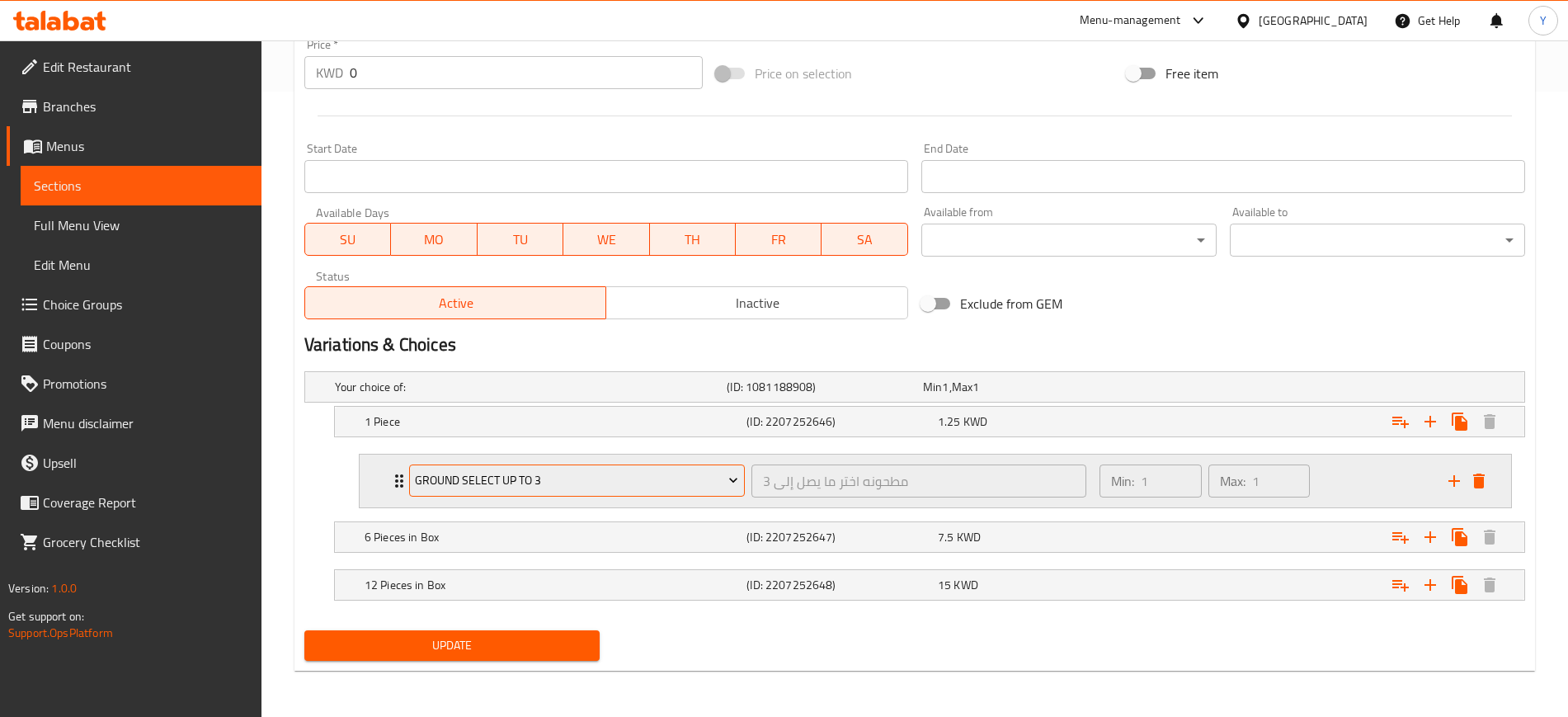
click at [720, 478] on span "Ground Select Up To 3" at bounding box center [576, 481] width 324 height 20
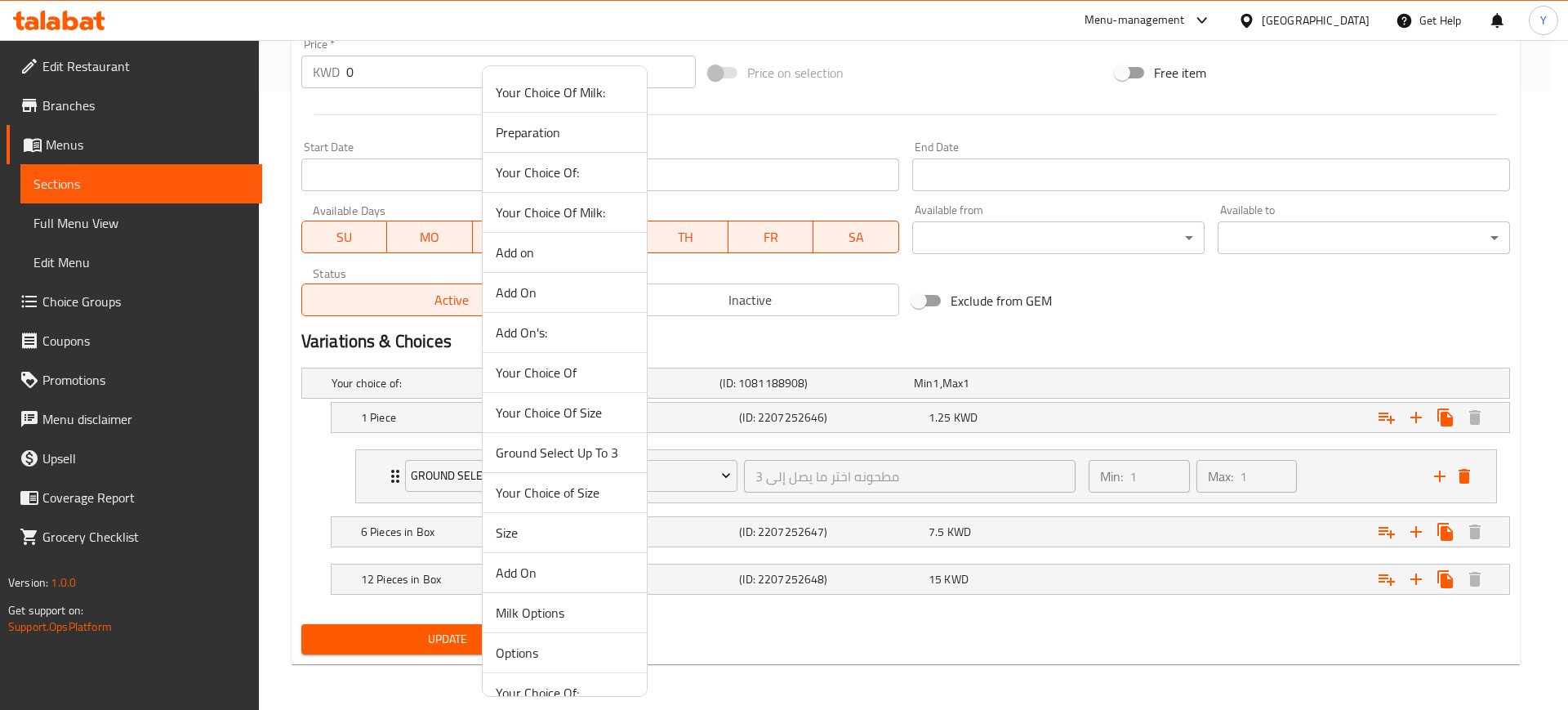
click at [616, 411] on span "Your Choice Of Size" at bounding box center [564, 412] width 138 height 19
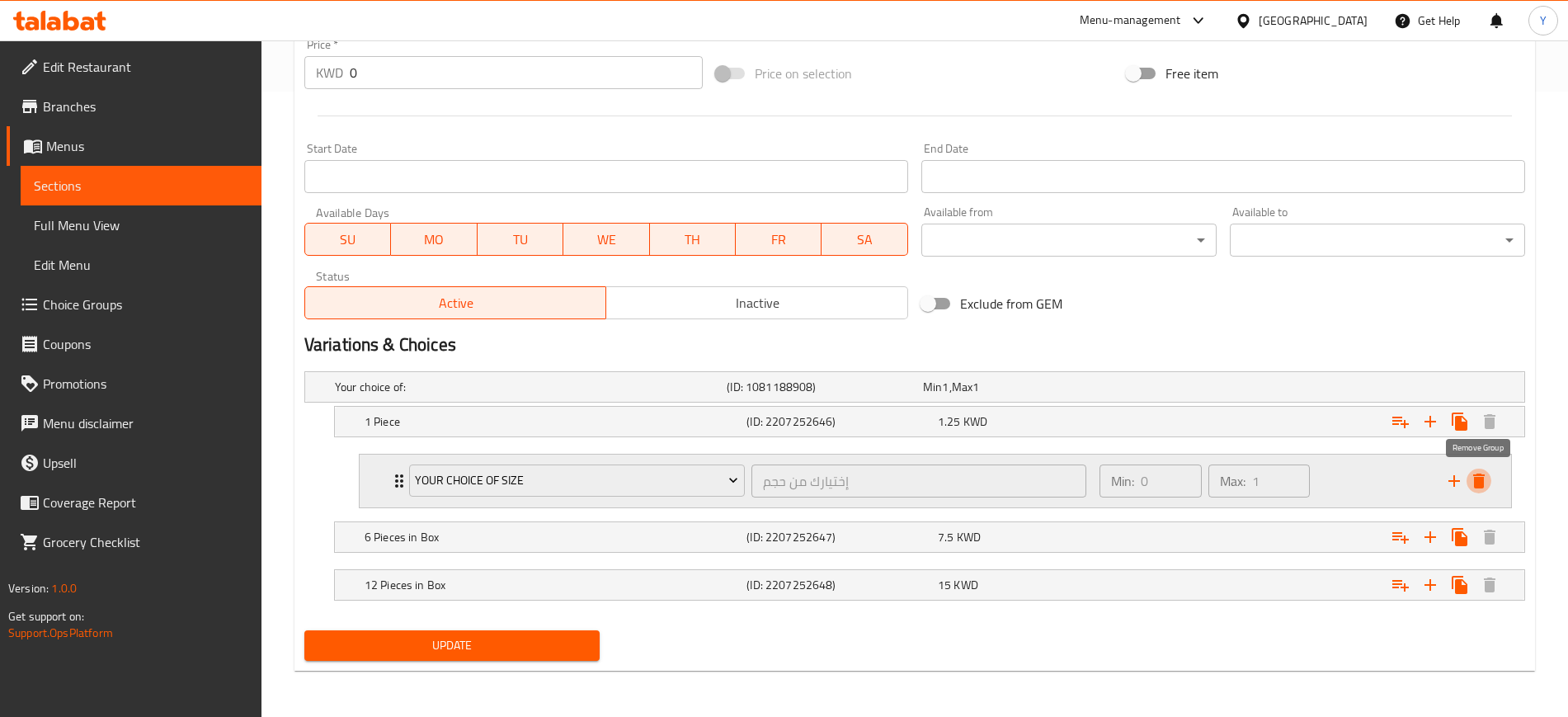
click at [1468, 484] on button "delete" at bounding box center [1479, 481] width 25 height 25
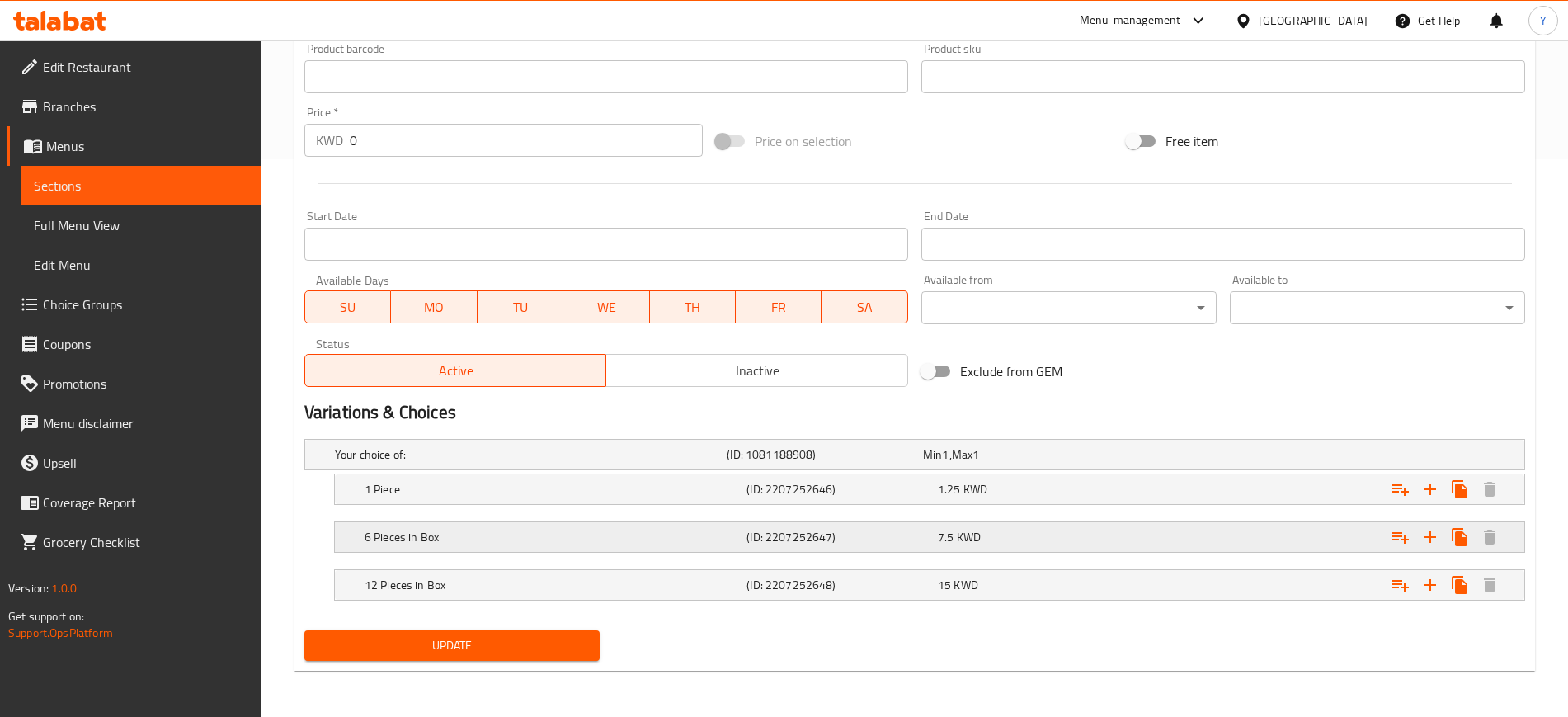
click at [408, 548] on div "6 Pieces in Box (ID: 2207252647) 7.5 KWD" at bounding box center [934, 537] width 1147 height 37
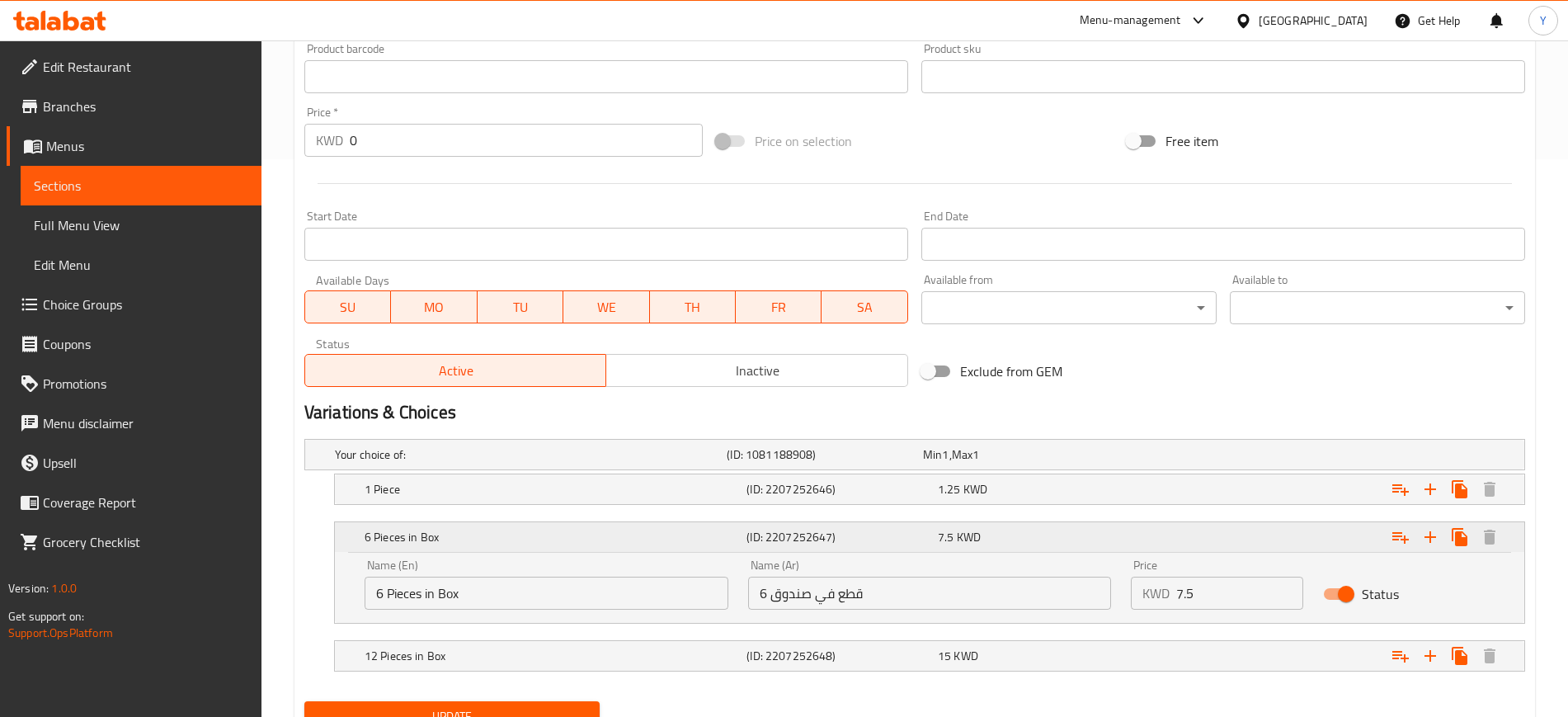
scroll to position [629, 0]
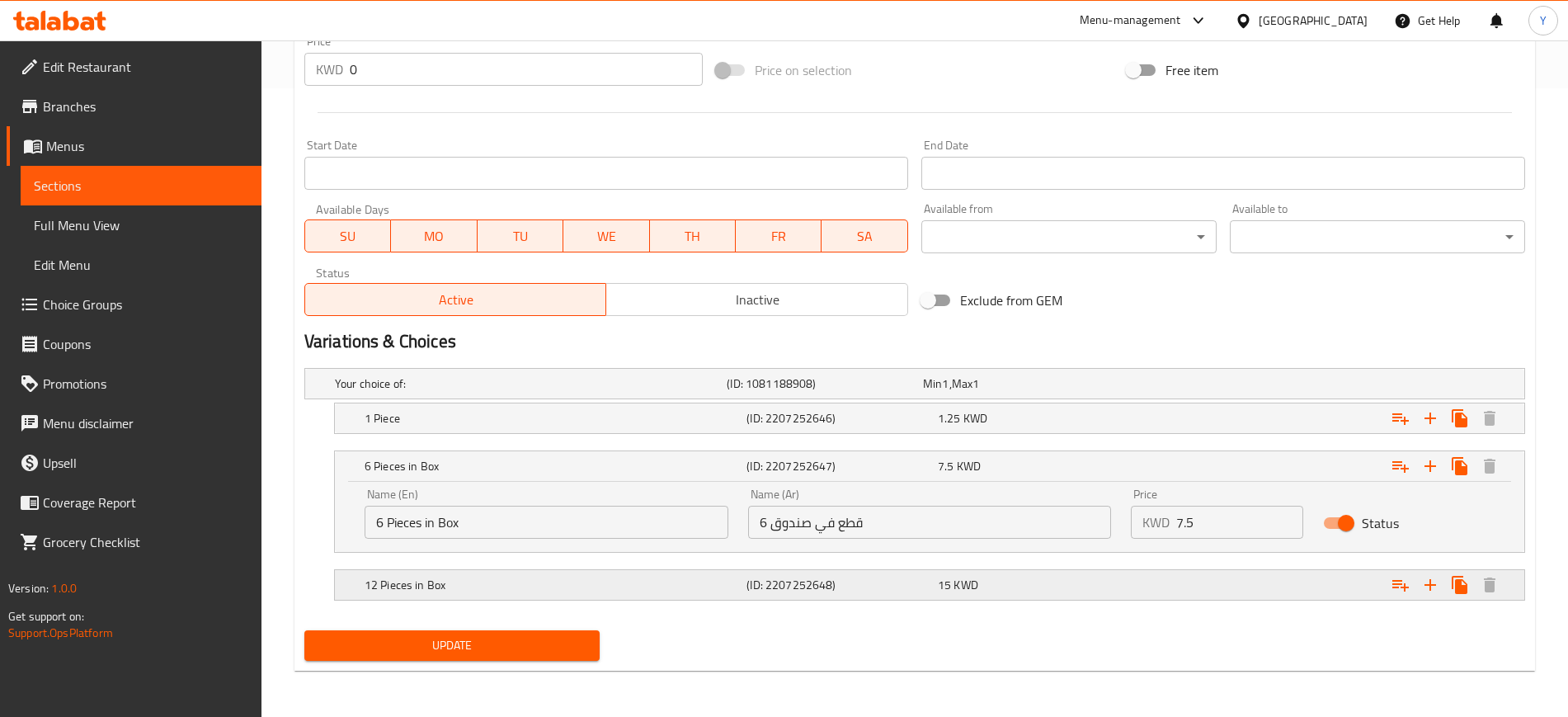
click at [377, 578] on h5 "12 Pieces in Box" at bounding box center [552, 584] width 375 height 16
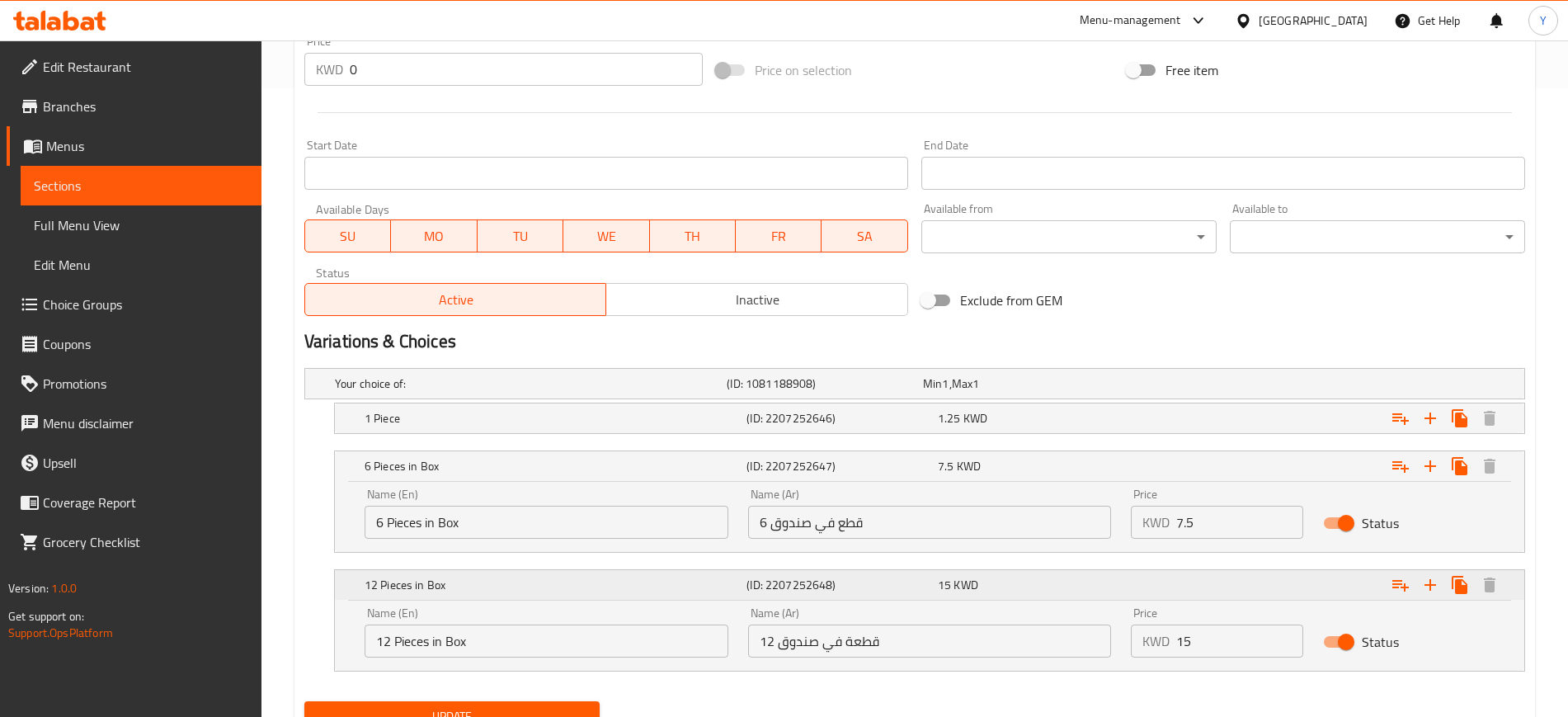
scroll to position [700, 0]
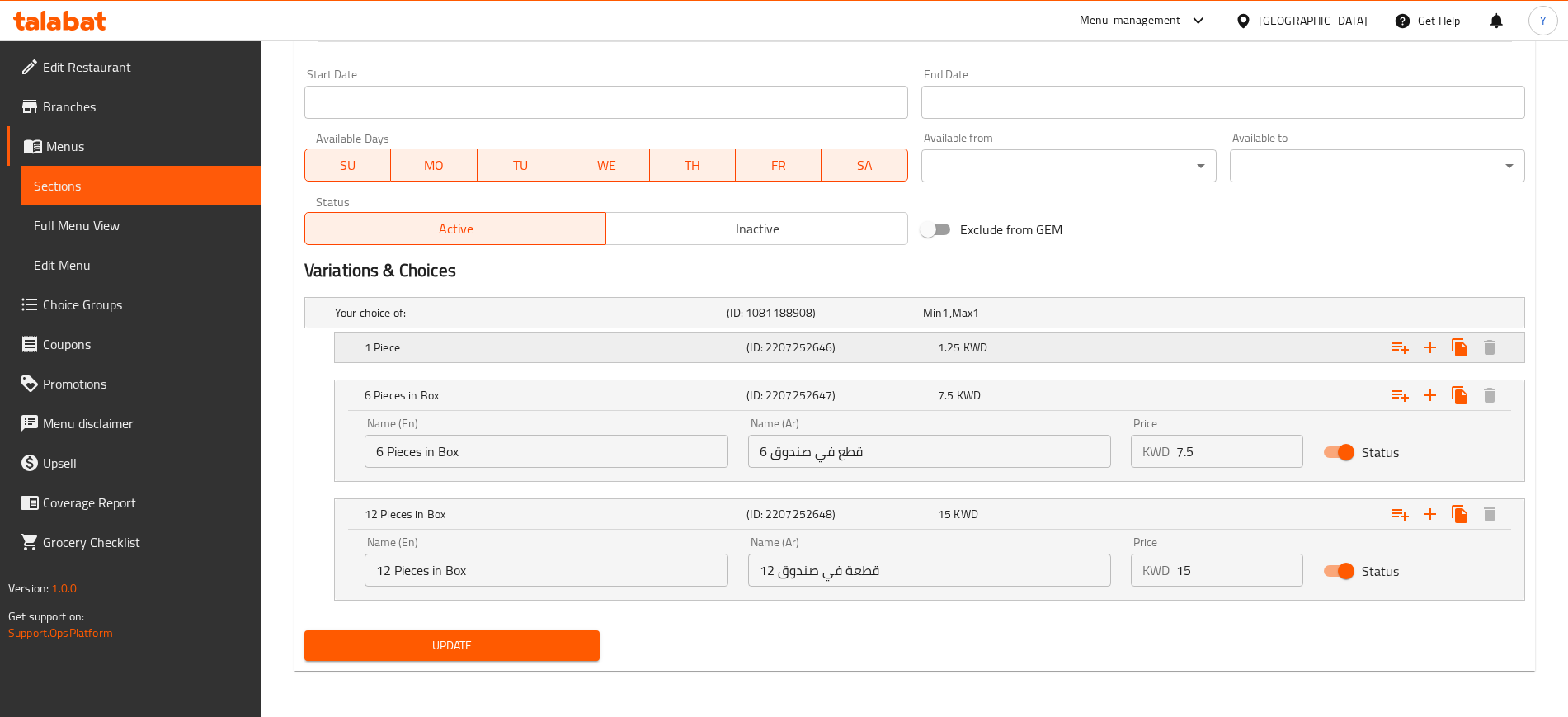
click at [386, 353] on h5 "1 Piece" at bounding box center [552, 347] width 375 height 16
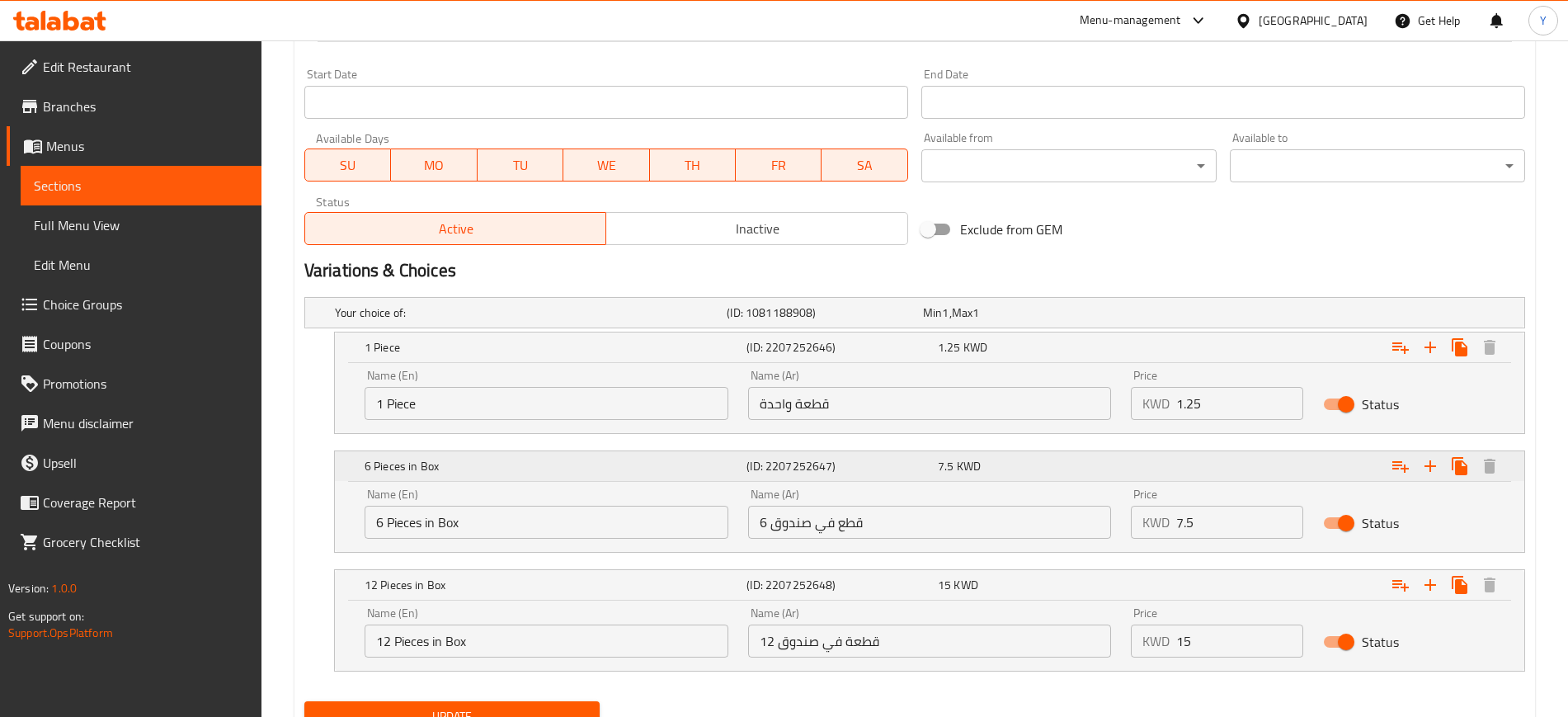
scroll to position [771, 0]
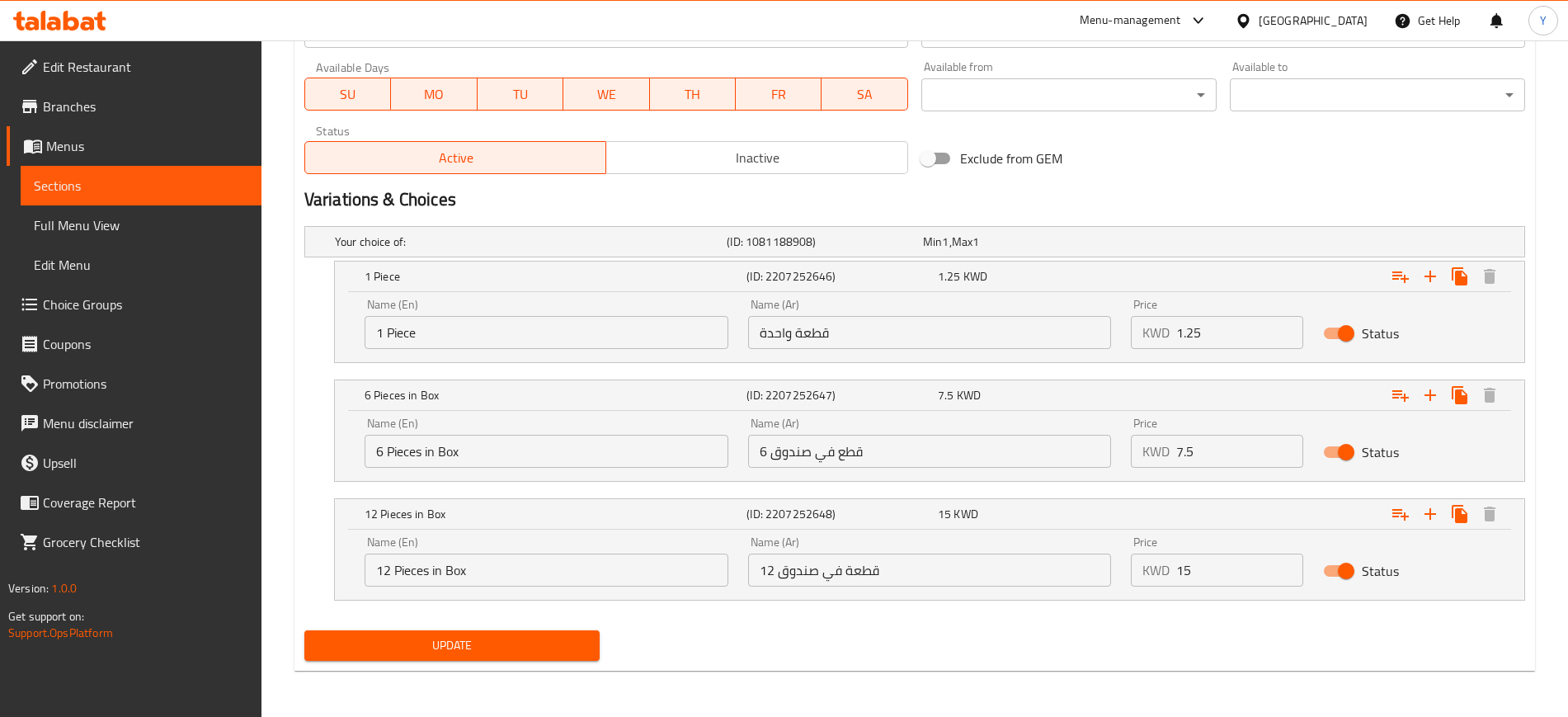
click at [416, 652] on span "Update" at bounding box center [452, 646] width 269 height 20
click at [447, 640] on span "Update" at bounding box center [452, 646] width 269 height 20
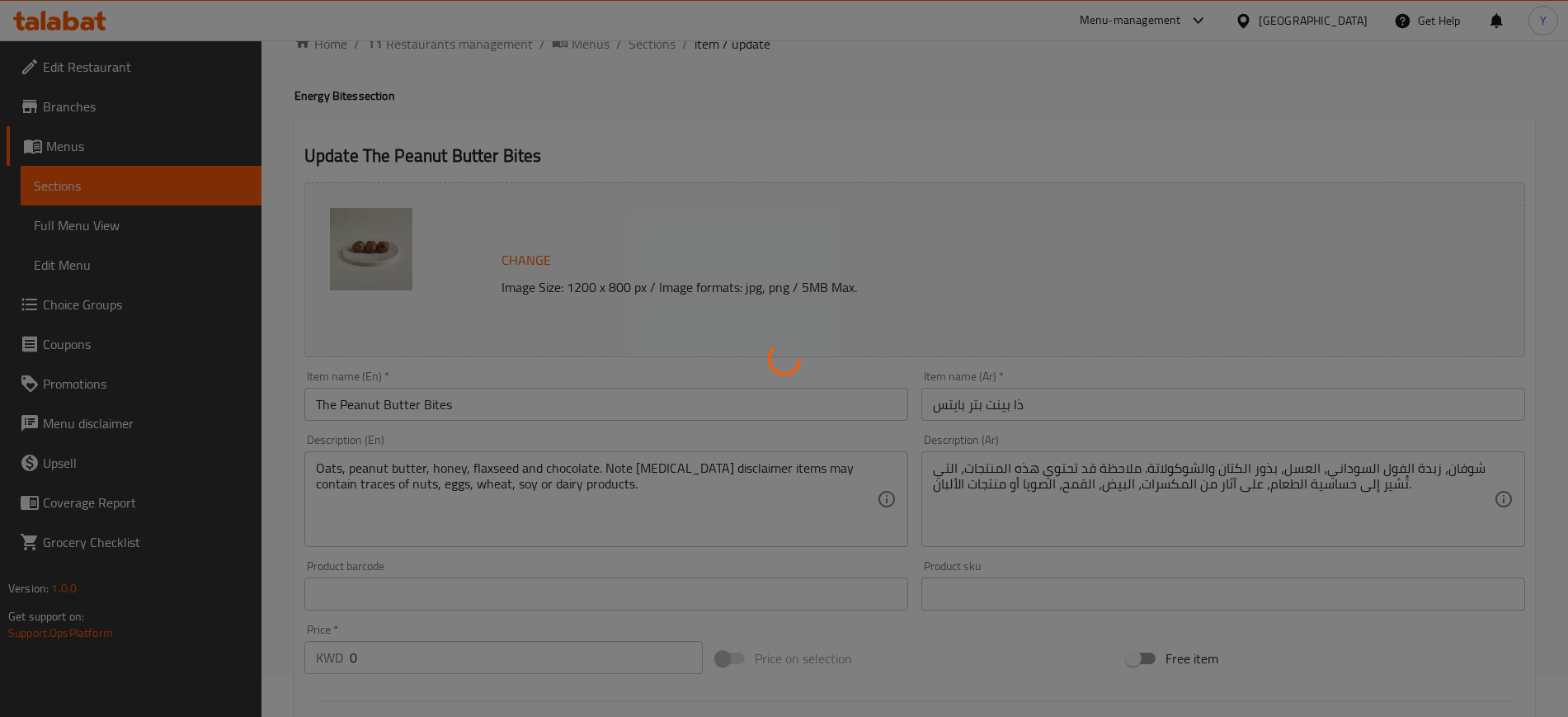
scroll to position [0, 0]
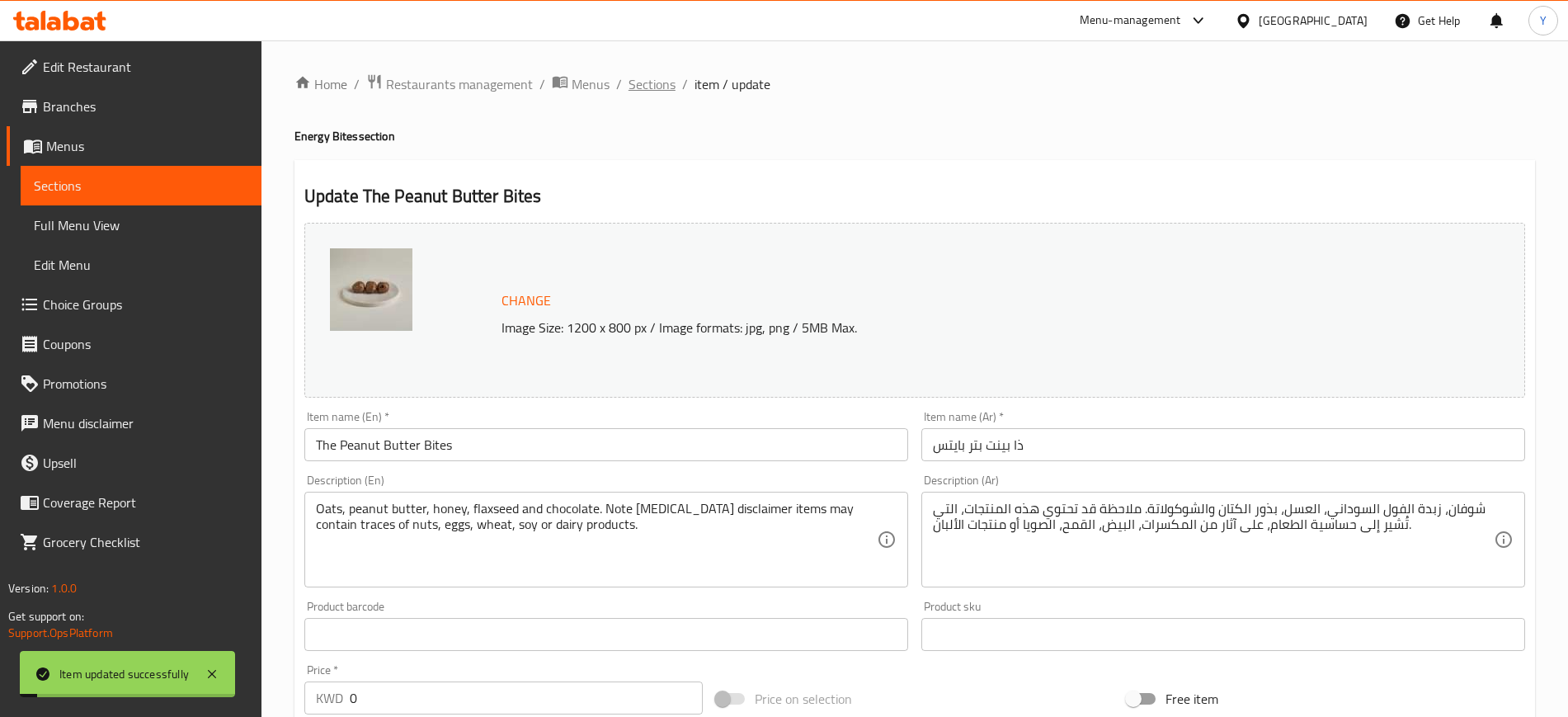
click at [651, 77] on span "Sections" at bounding box center [651, 83] width 47 height 20
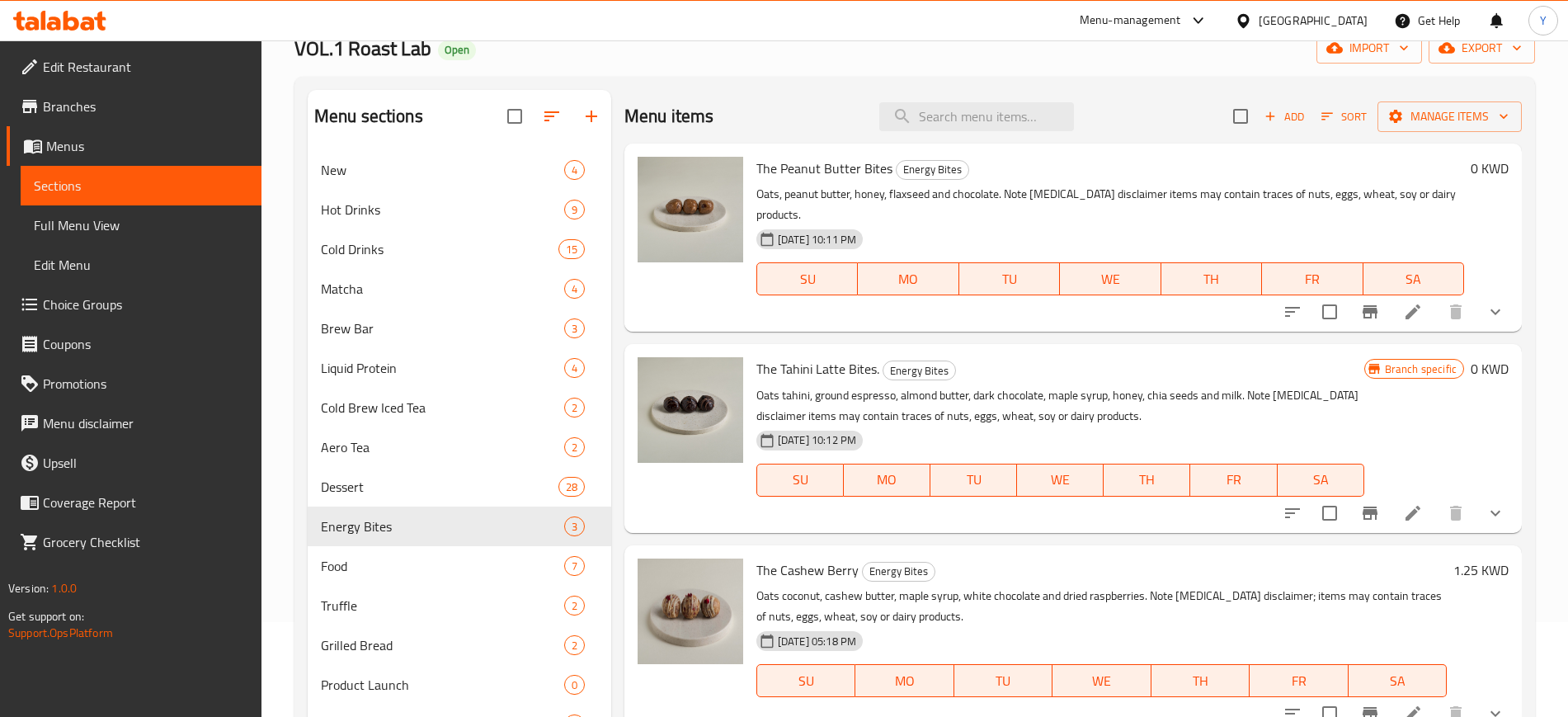
scroll to position [93, 0]
